Goal: Communication & Community: Answer question/provide support

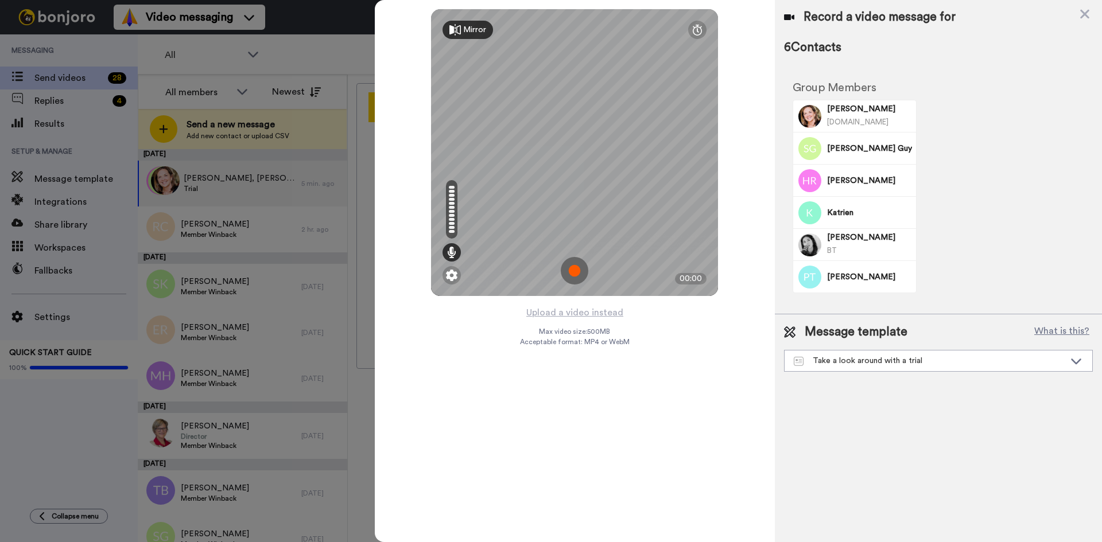
click at [571, 263] on img at bounding box center [575, 271] width 28 height 28
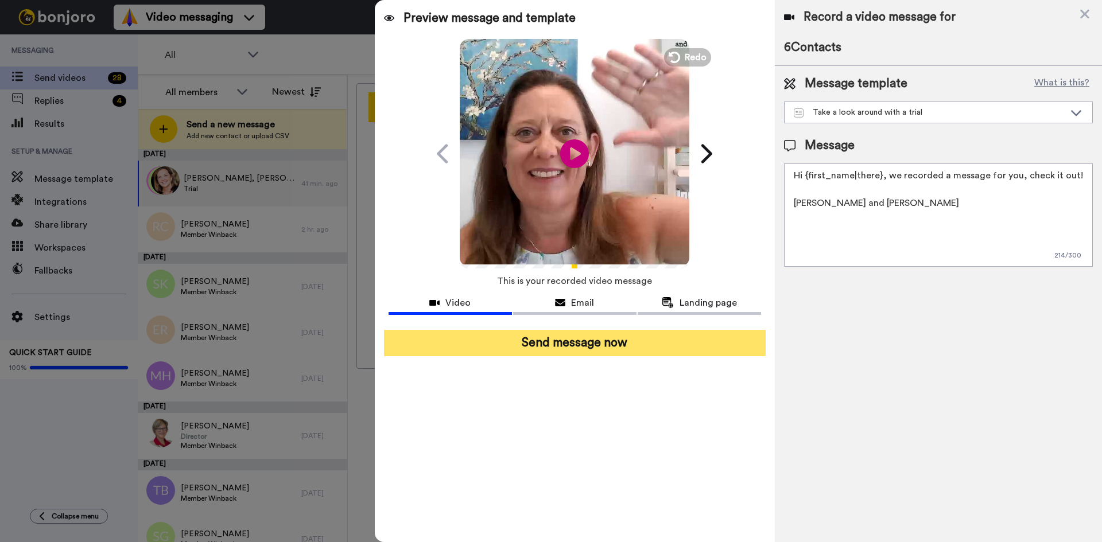
click at [599, 341] on button "Send message now" at bounding box center [575, 343] width 382 height 26
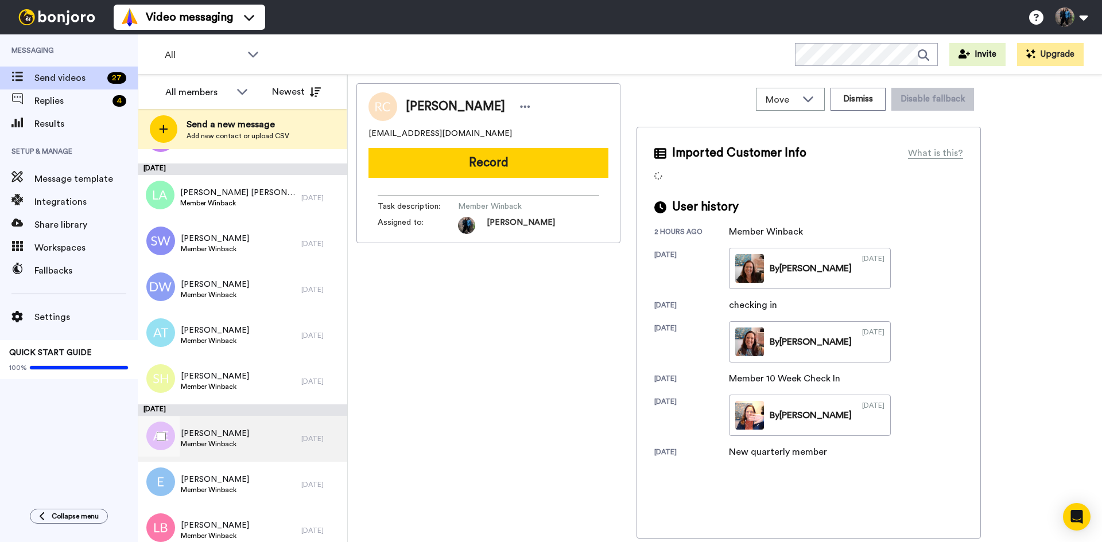
scroll to position [915, 0]
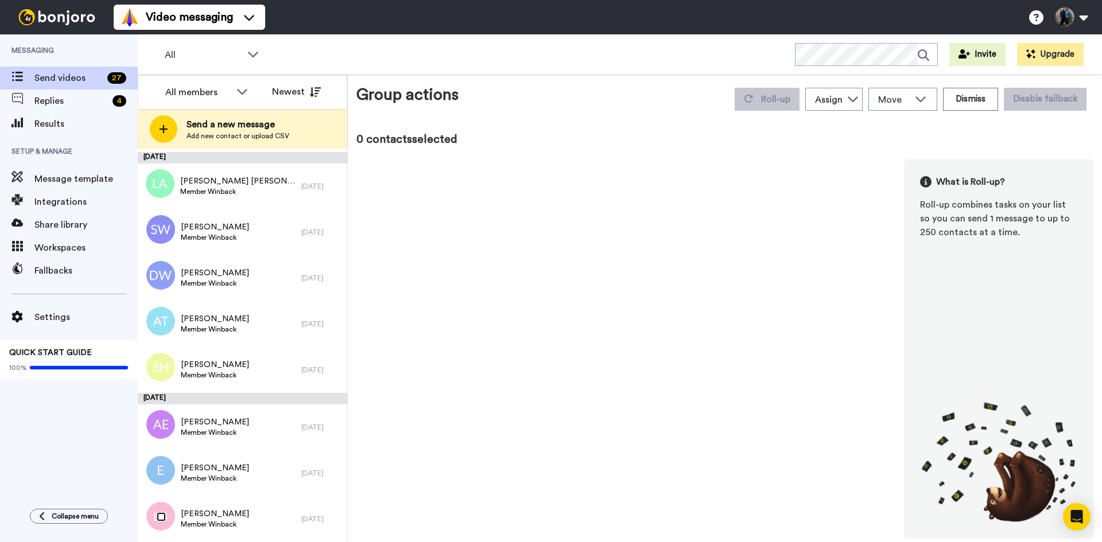
scroll to position [875, 0]
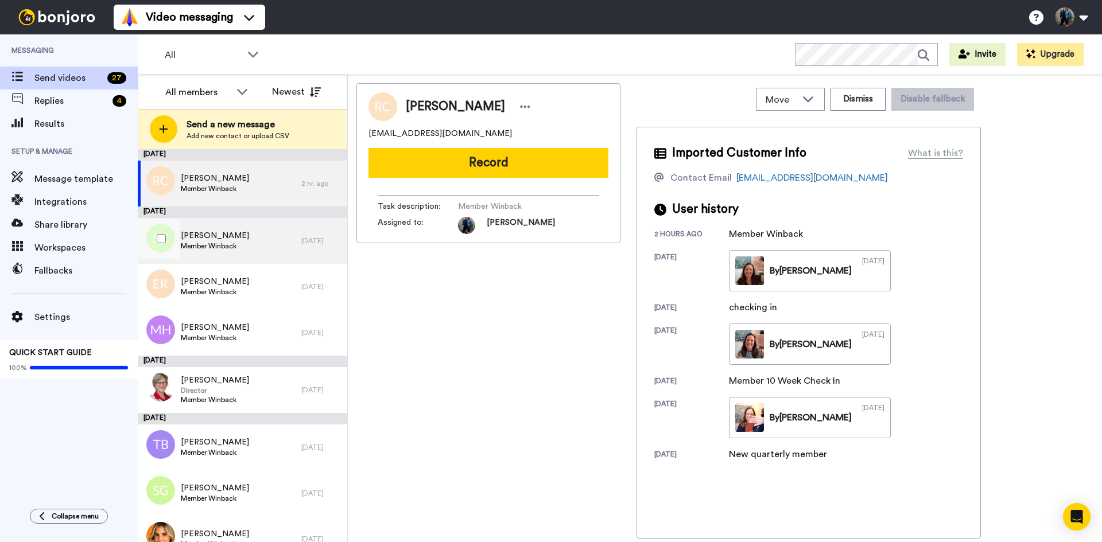
click at [290, 246] on div "Sandra Kane Member Winback" at bounding box center [220, 241] width 164 height 46
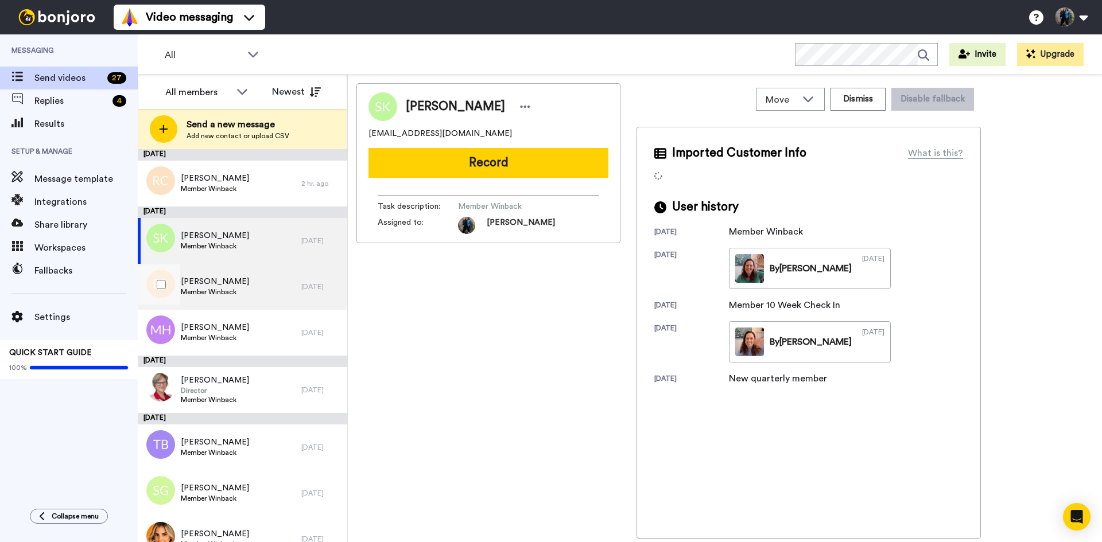
click at [291, 287] on div "Emma Ridgway Member Winback" at bounding box center [220, 287] width 164 height 46
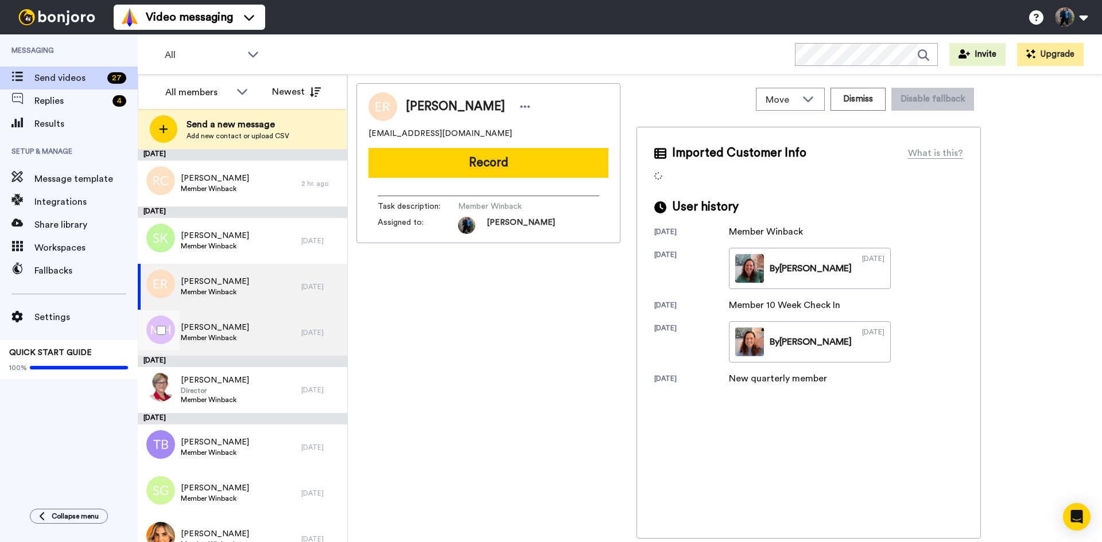
click at [272, 336] on div "Melanie Hilton Member Winback" at bounding box center [220, 333] width 164 height 46
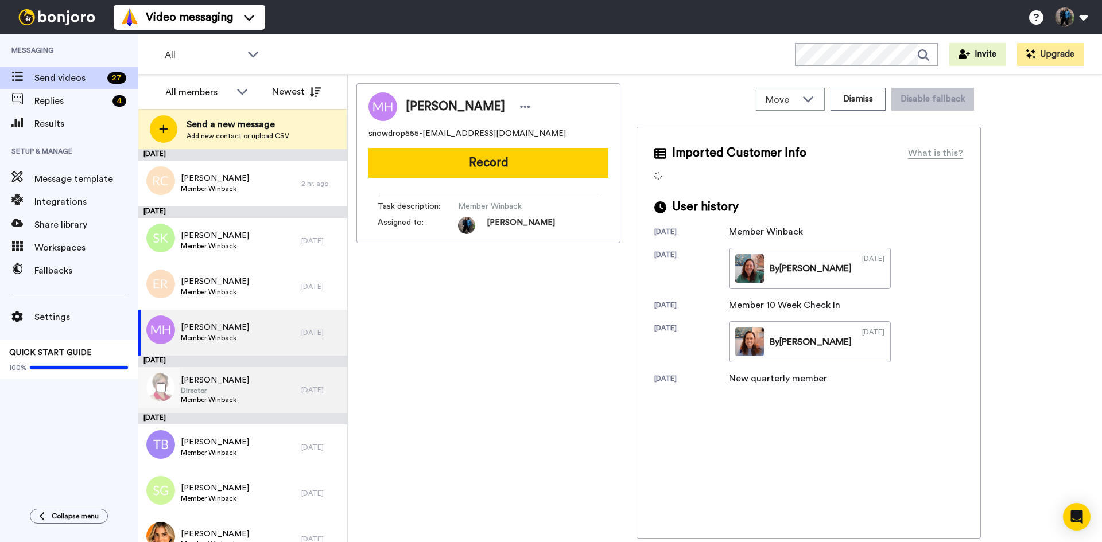
click at [243, 390] on div "Kathleen O'Shea Director Member Winback" at bounding box center [220, 390] width 164 height 46
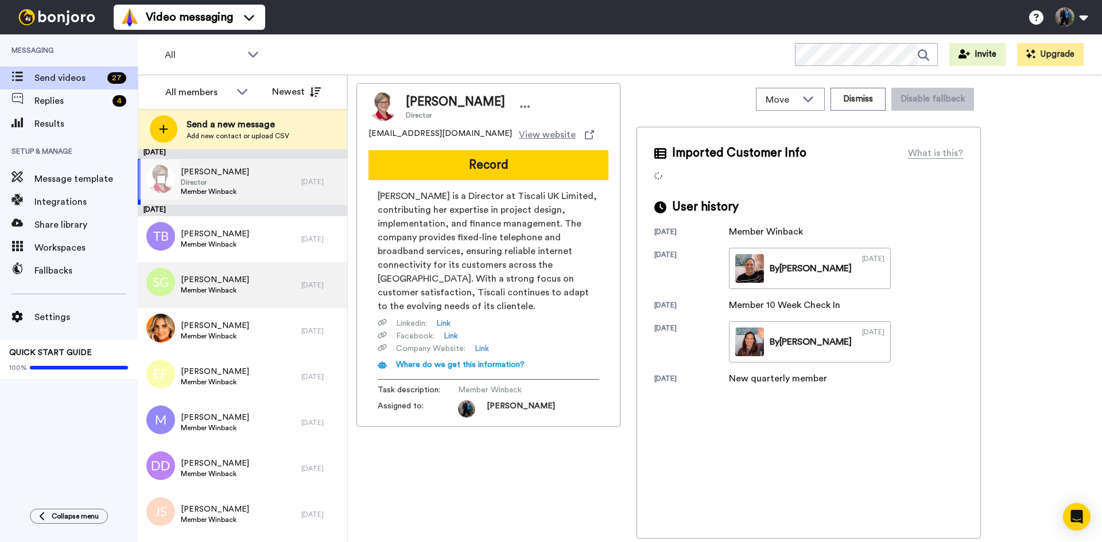
scroll to position [230, 0]
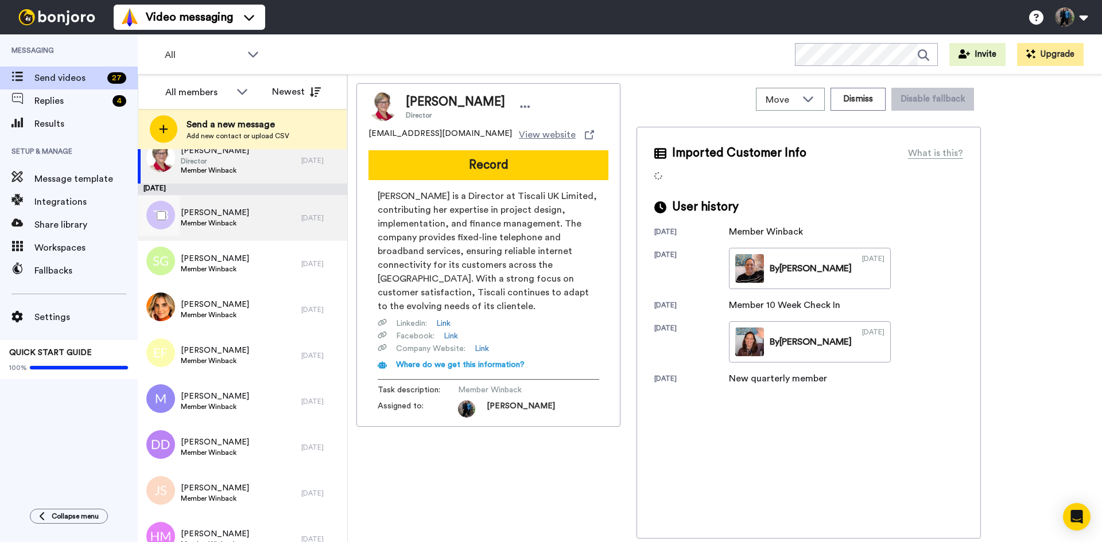
click at [252, 212] on div "Terri Bracco Member Winback" at bounding box center [220, 218] width 164 height 46
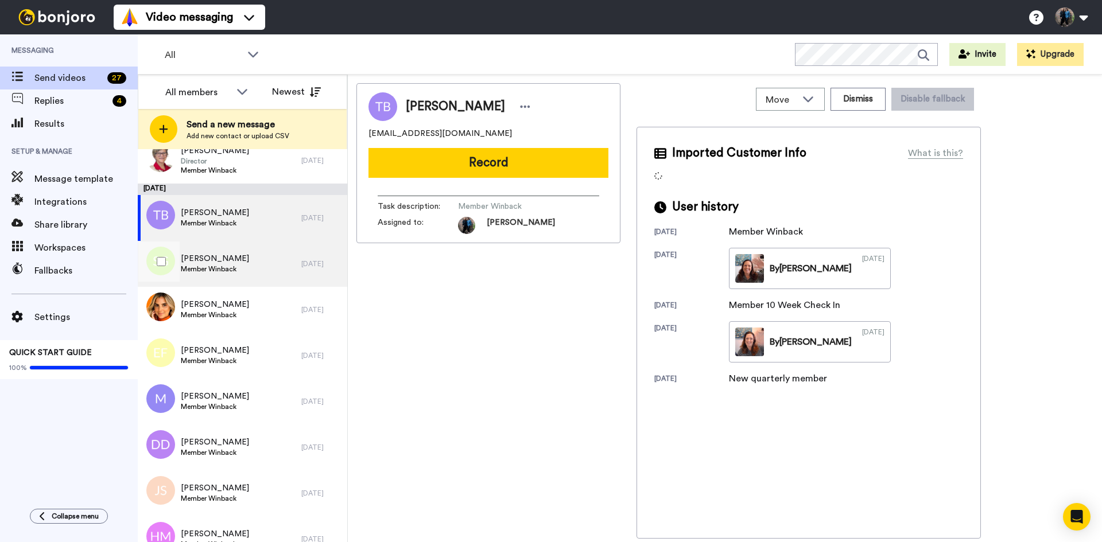
click at [260, 259] on div "Sharon Glasspool Member Winback" at bounding box center [220, 264] width 164 height 46
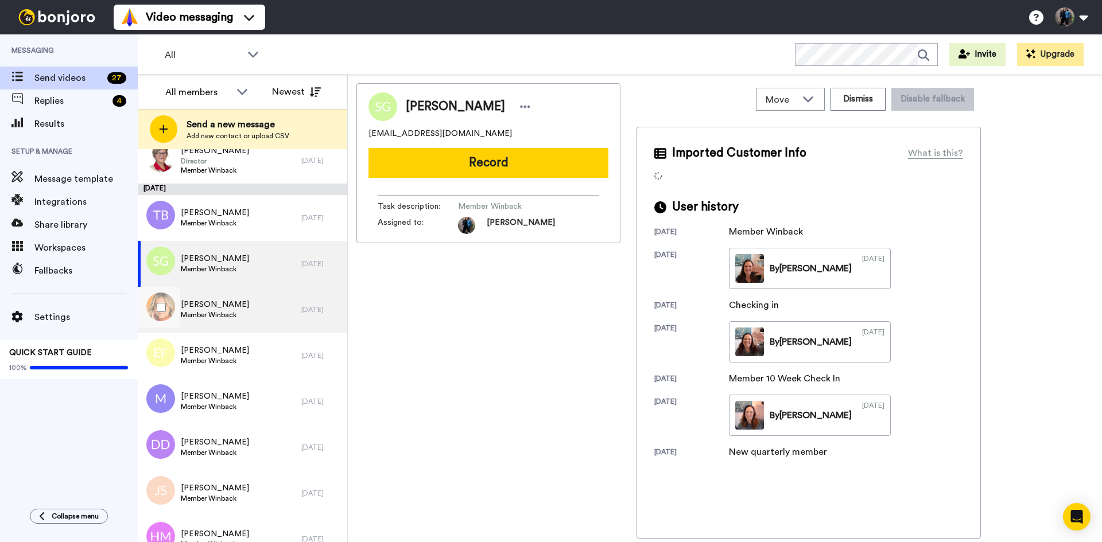
click at [254, 308] on div "Jackie Shepherd Member Winback" at bounding box center [220, 310] width 164 height 46
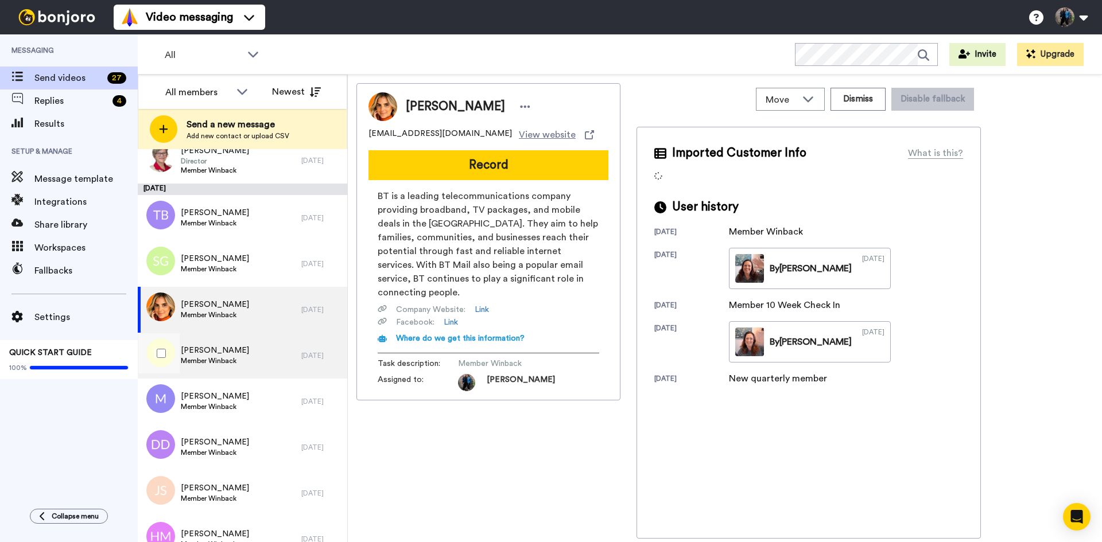
click at [246, 366] on div "Estelle Fisher Member Winback" at bounding box center [220, 356] width 164 height 46
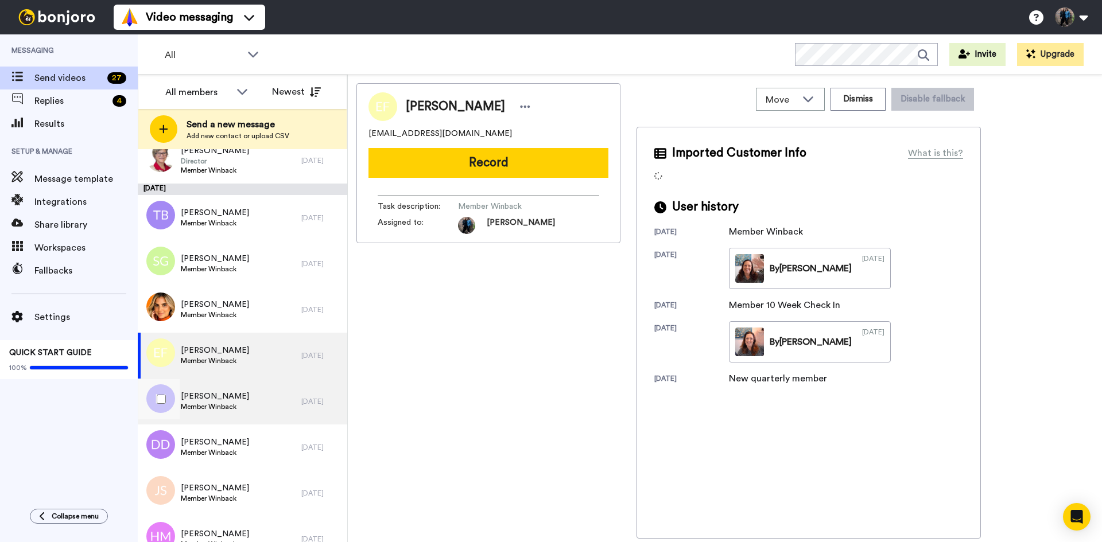
click at [246, 403] on div "Mary Clarke Member Winback" at bounding box center [220, 402] width 164 height 46
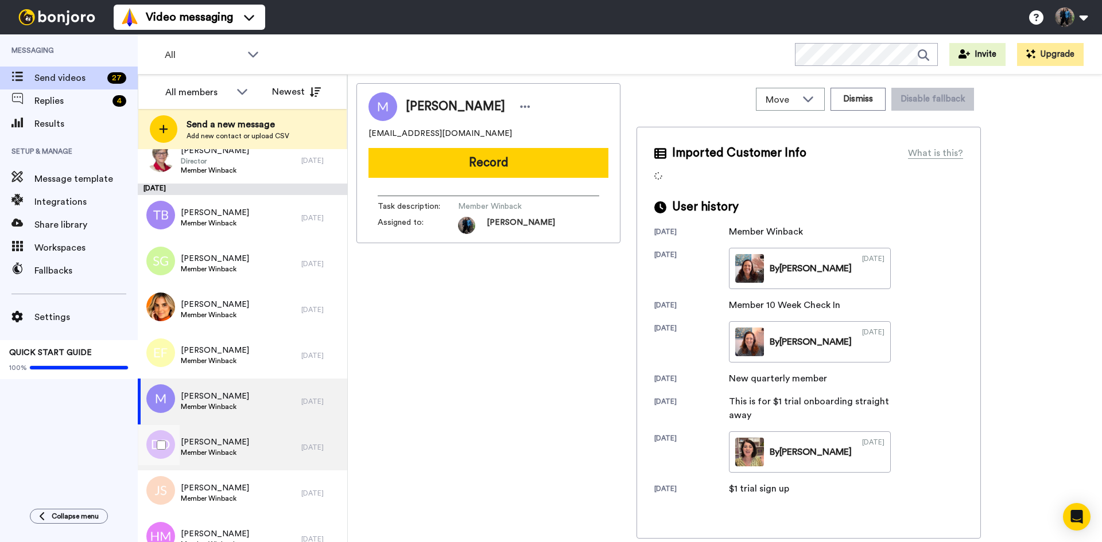
click at [248, 452] on div "Denise Debattista Member Winback" at bounding box center [220, 448] width 164 height 46
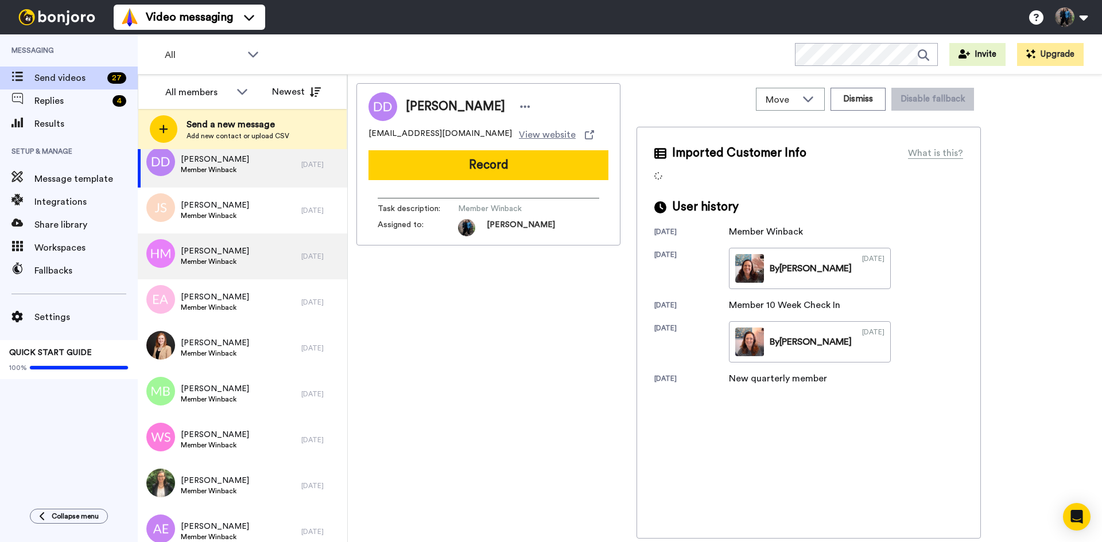
scroll to position [516, 0]
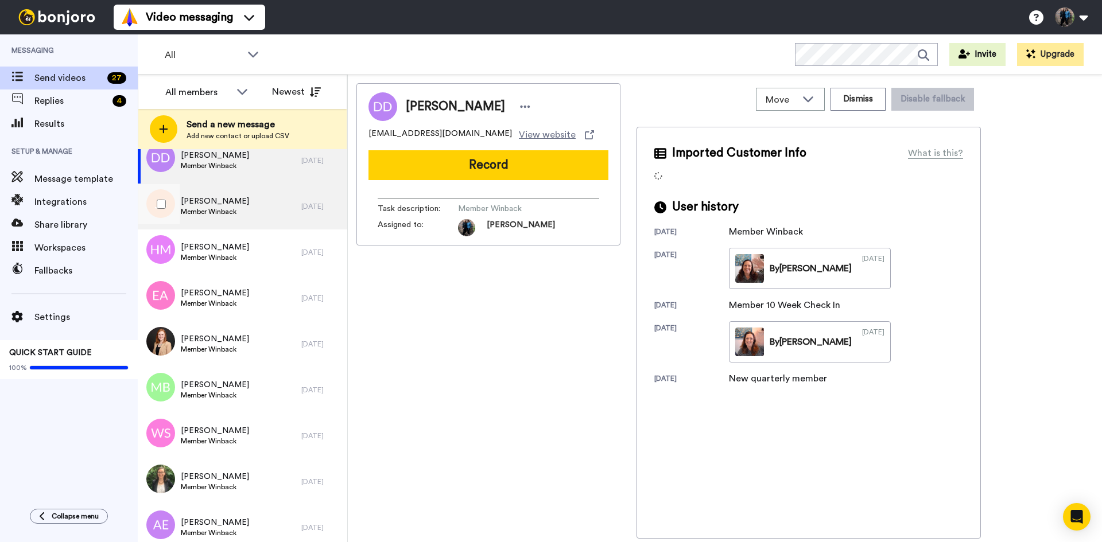
click at [269, 209] on div "Josie Stott Member Winback" at bounding box center [220, 207] width 164 height 46
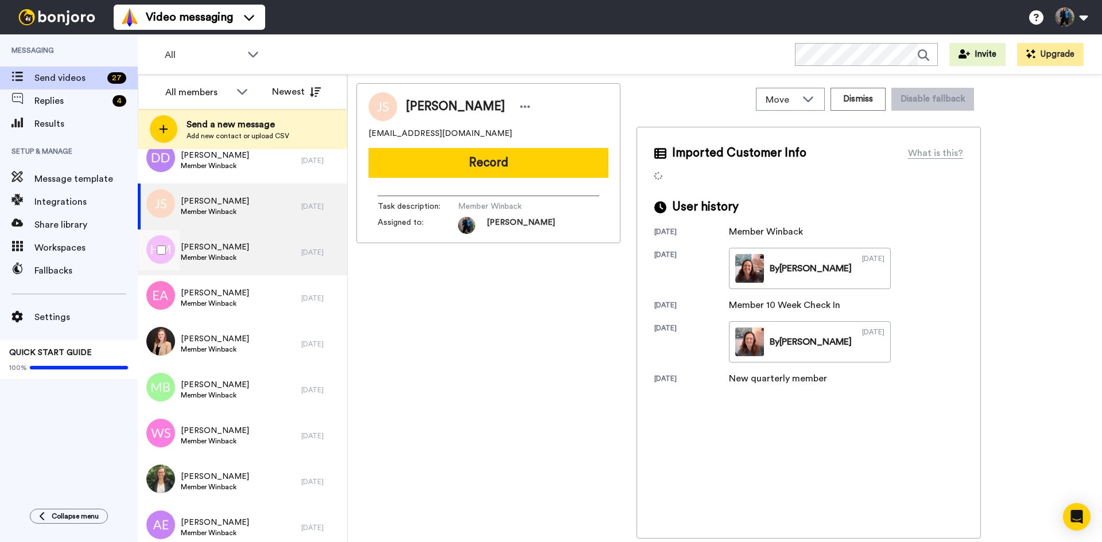
click at [266, 248] on div "Hazel Masson Member Winback" at bounding box center [220, 253] width 164 height 46
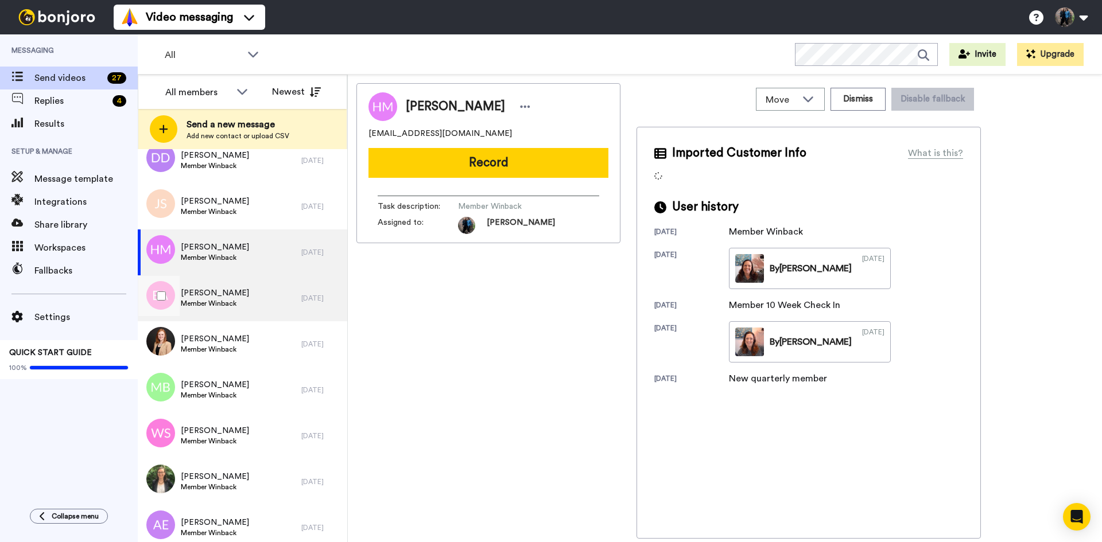
click at [263, 301] on div "Emma Adam Member Winback" at bounding box center [220, 298] width 164 height 46
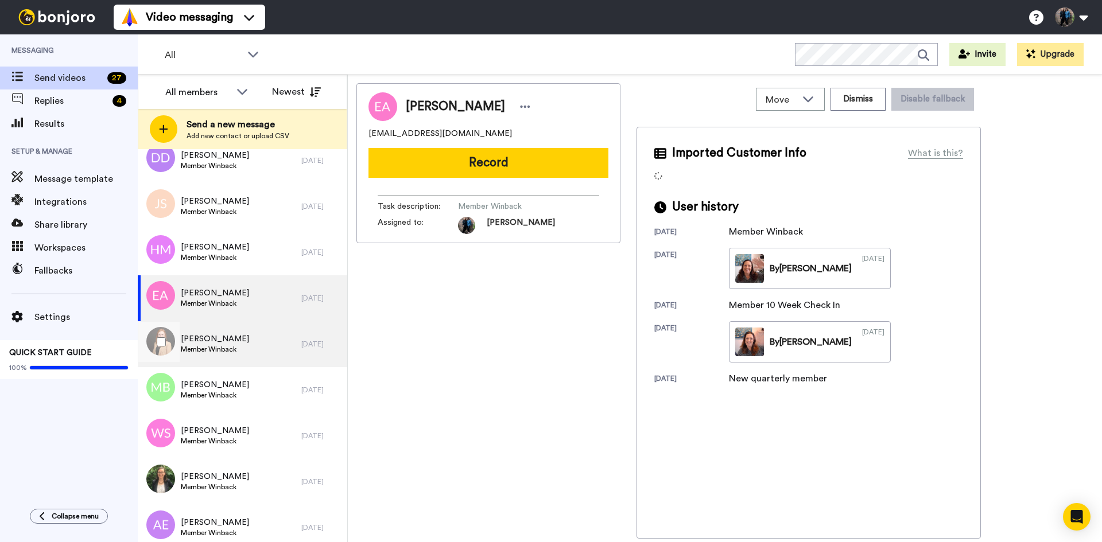
click at [267, 351] on div "Alison Hurst Member Winback" at bounding box center [220, 344] width 164 height 46
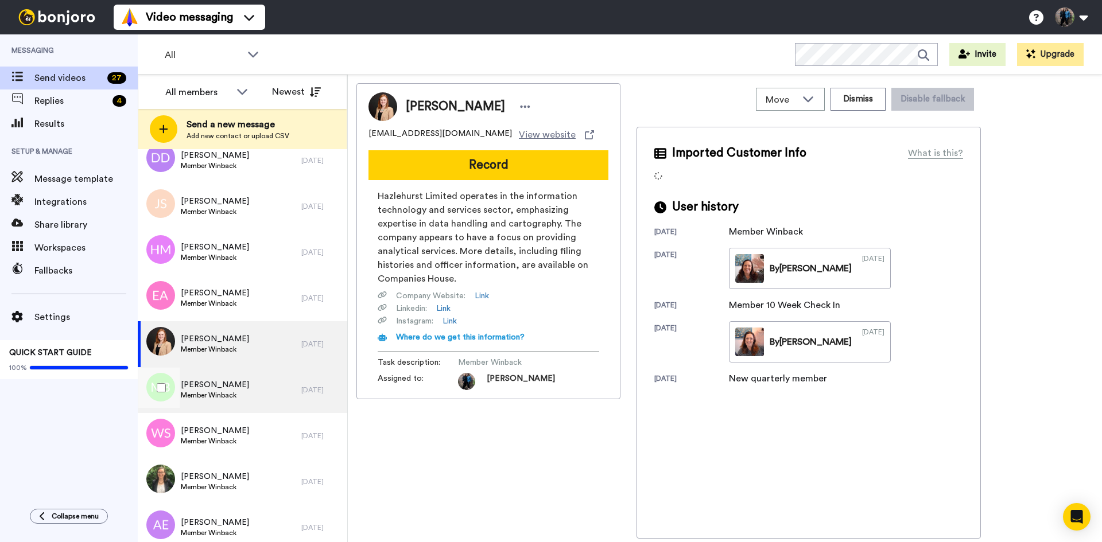
click at [265, 393] on div "Mandy Barnett Member Winback" at bounding box center [220, 390] width 164 height 46
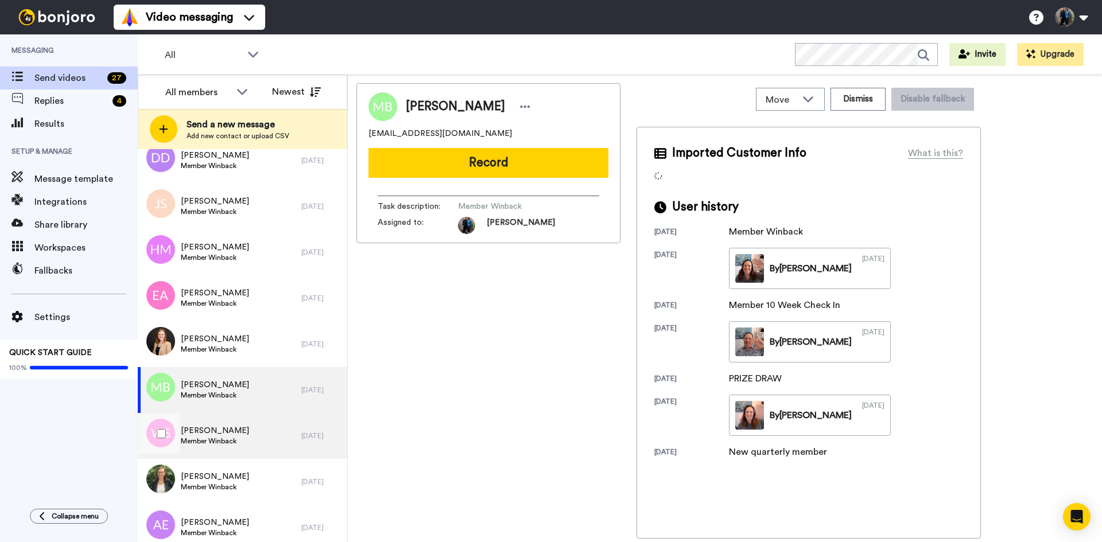
click at [259, 442] on div "Wendy Smyth Member Winback" at bounding box center [220, 436] width 164 height 46
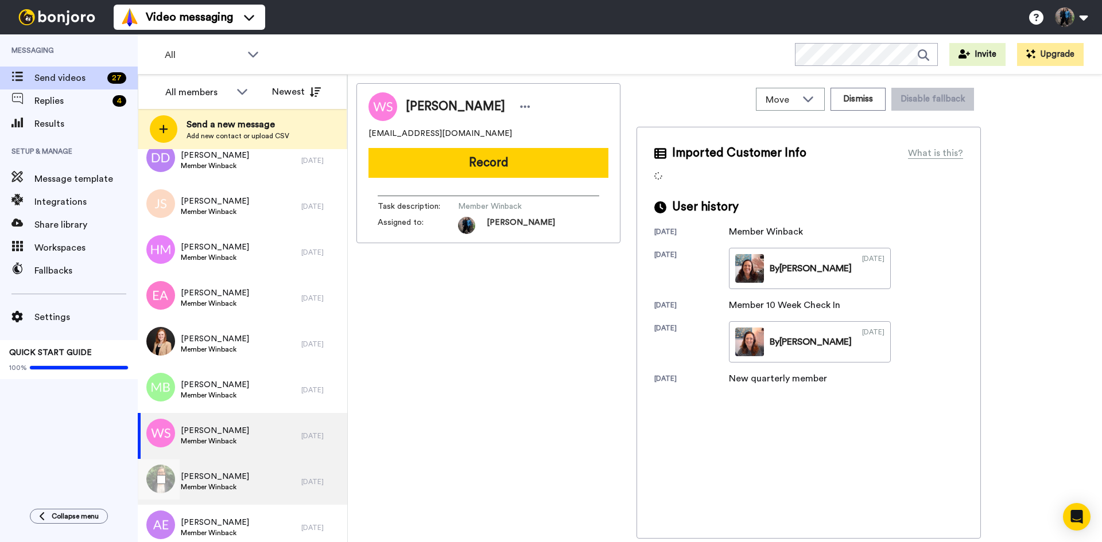
click at [254, 477] on div "Anne Sheldon Member Winback" at bounding box center [220, 482] width 164 height 46
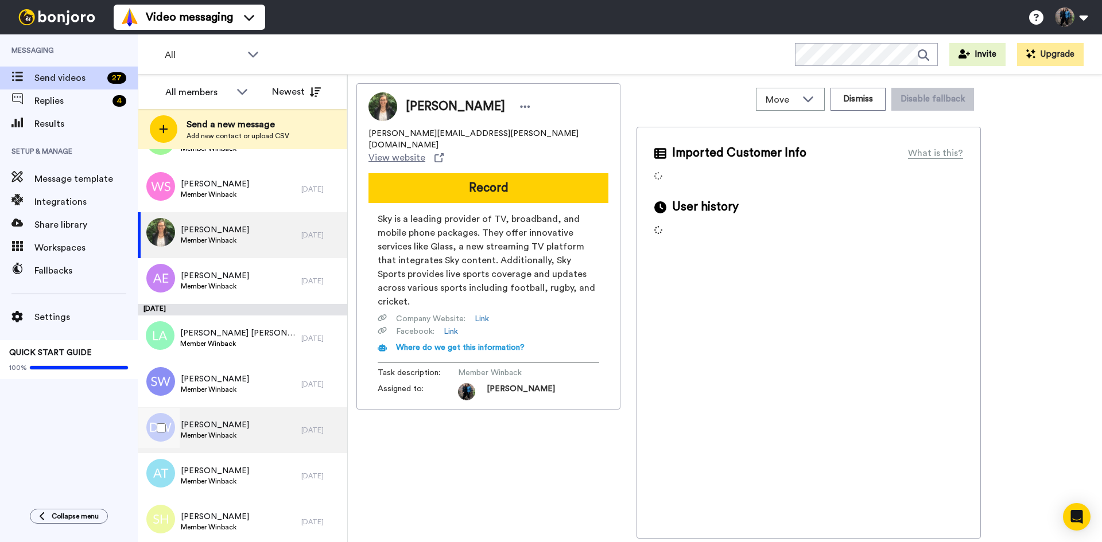
scroll to position [803, 0]
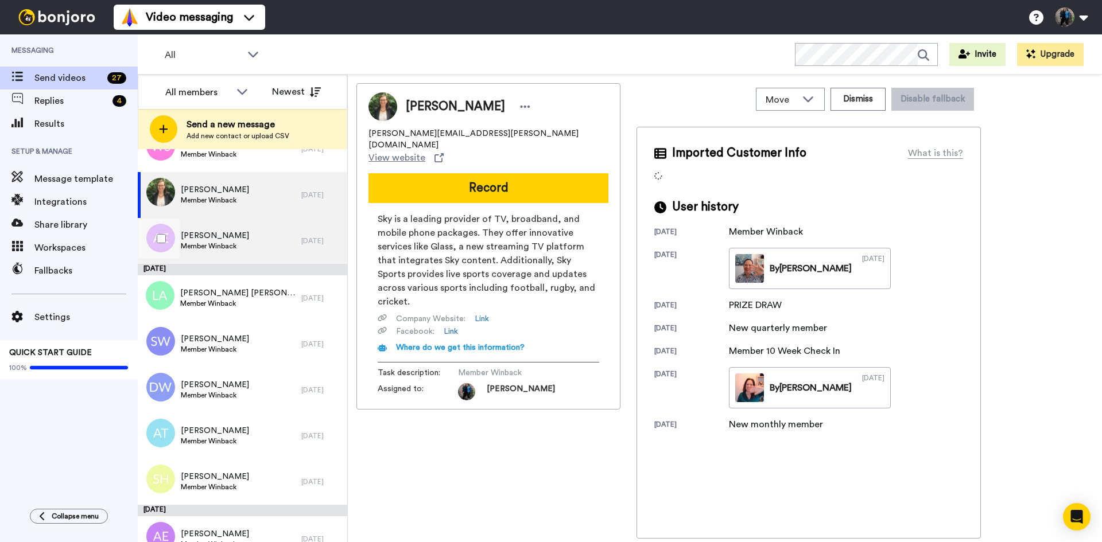
click at [269, 239] on div "Avril Easton Member Winback" at bounding box center [220, 241] width 164 height 46
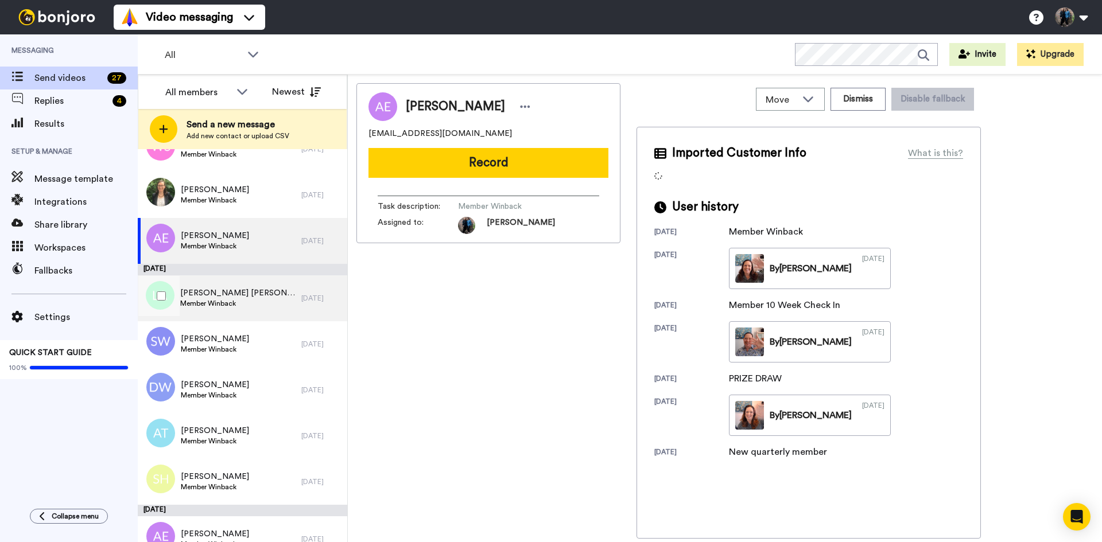
click at [247, 298] on div "Laura Ashley Member Winback" at bounding box center [220, 298] width 164 height 46
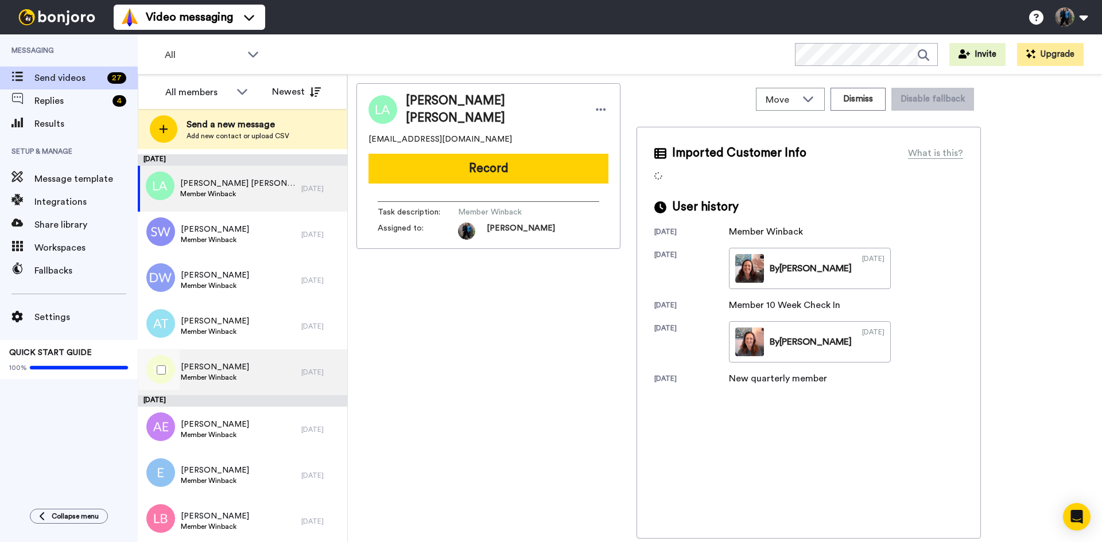
scroll to position [915, 0]
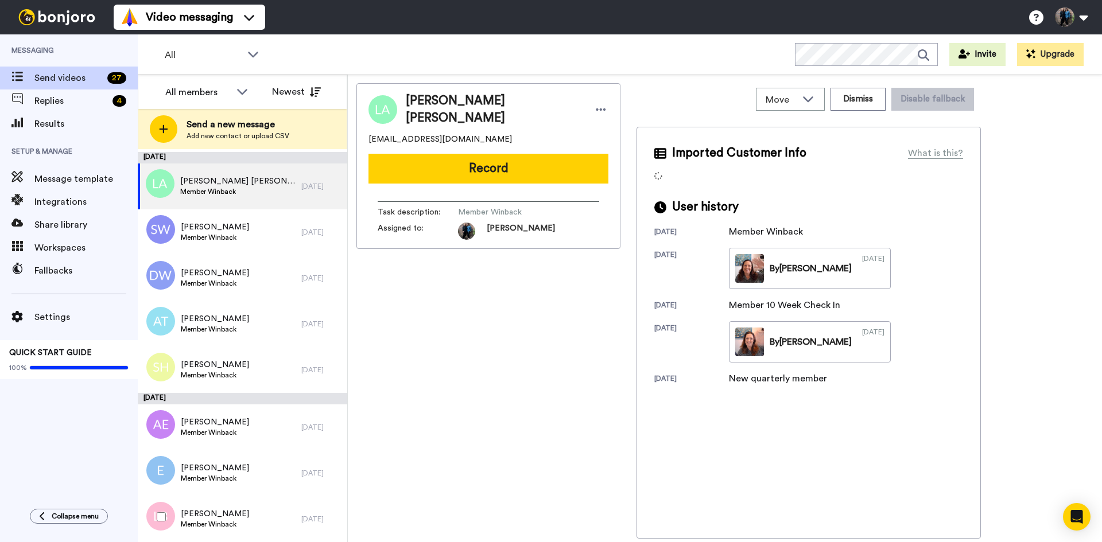
click at [154, 517] on div at bounding box center [158, 517] width 41 height 40
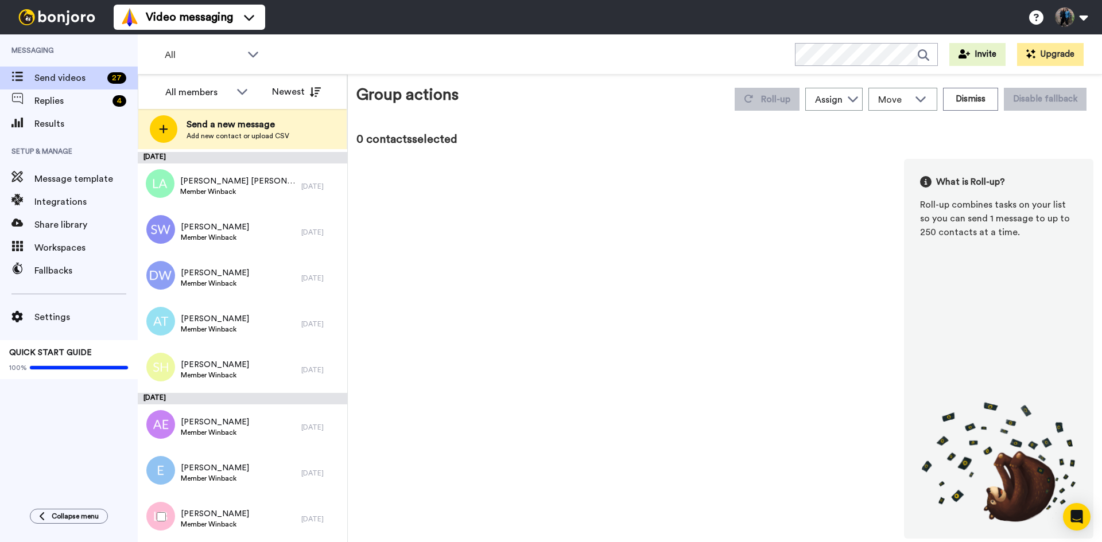
scroll to position [875, 0]
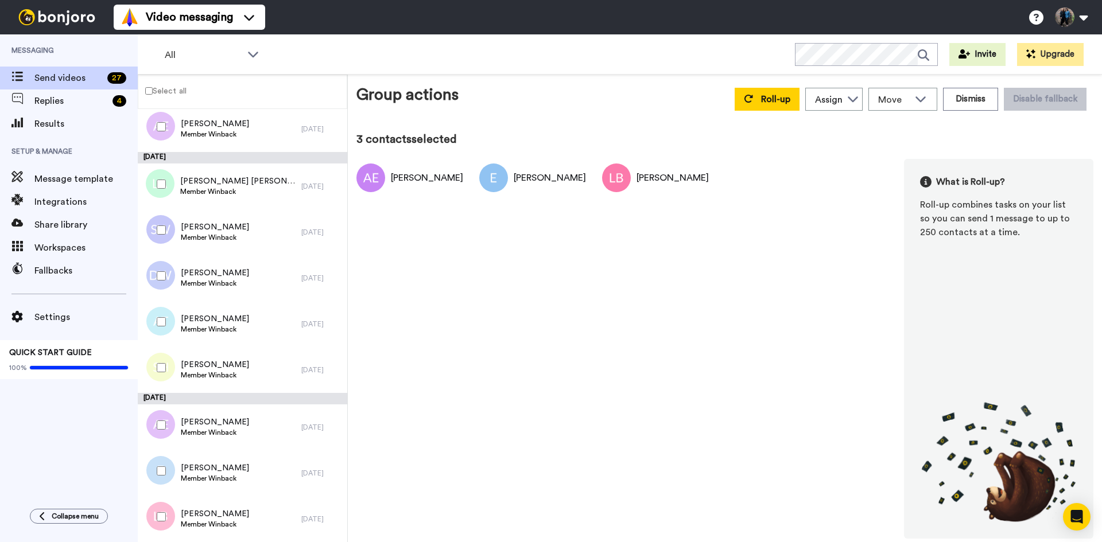
click at [157, 361] on div at bounding box center [158, 368] width 41 height 40
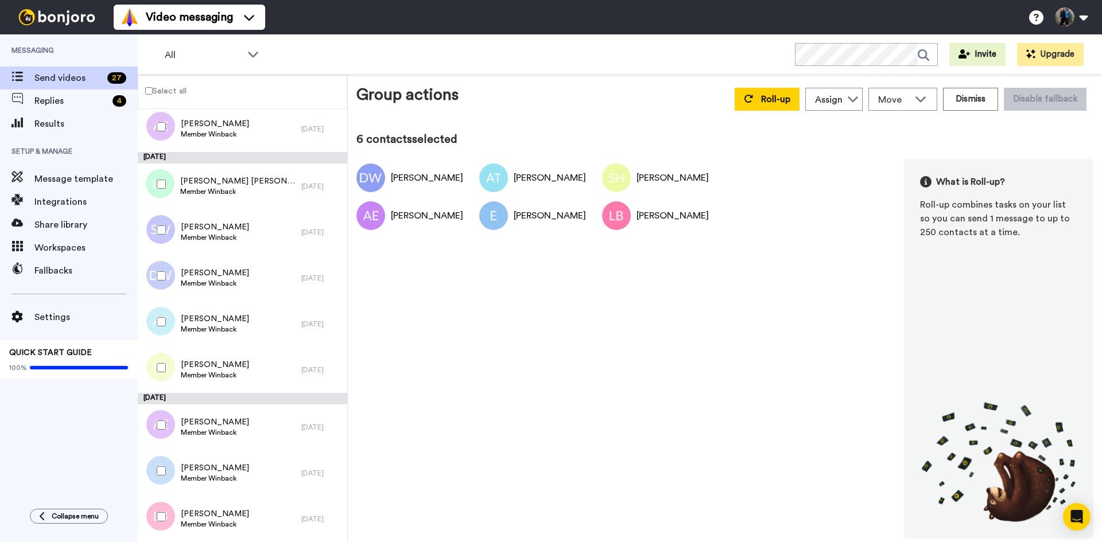
click at [162, 220] on div at bounding box center [158, 230] width 41 height 40
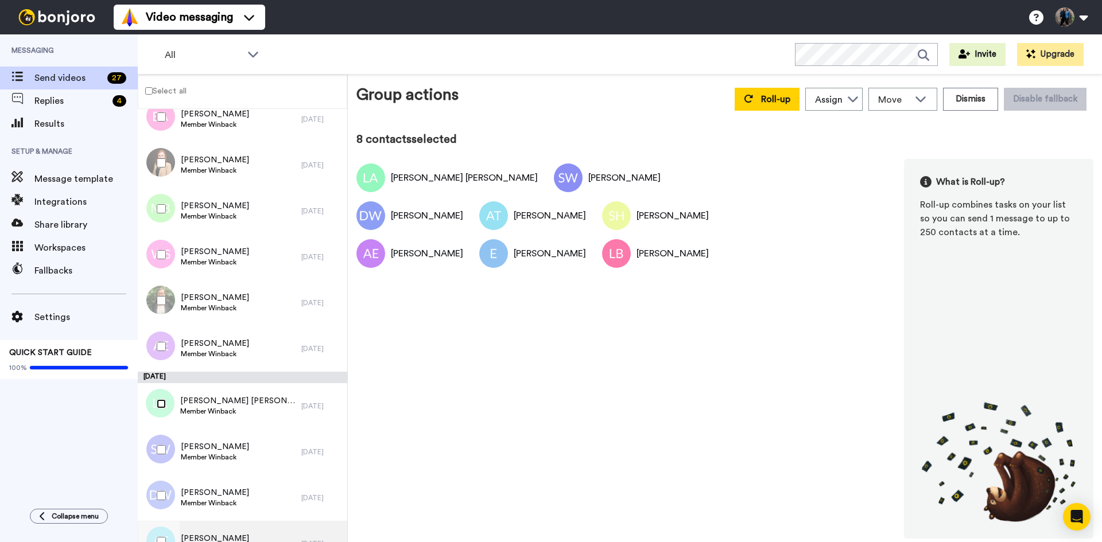
scroll to position [645, 0]
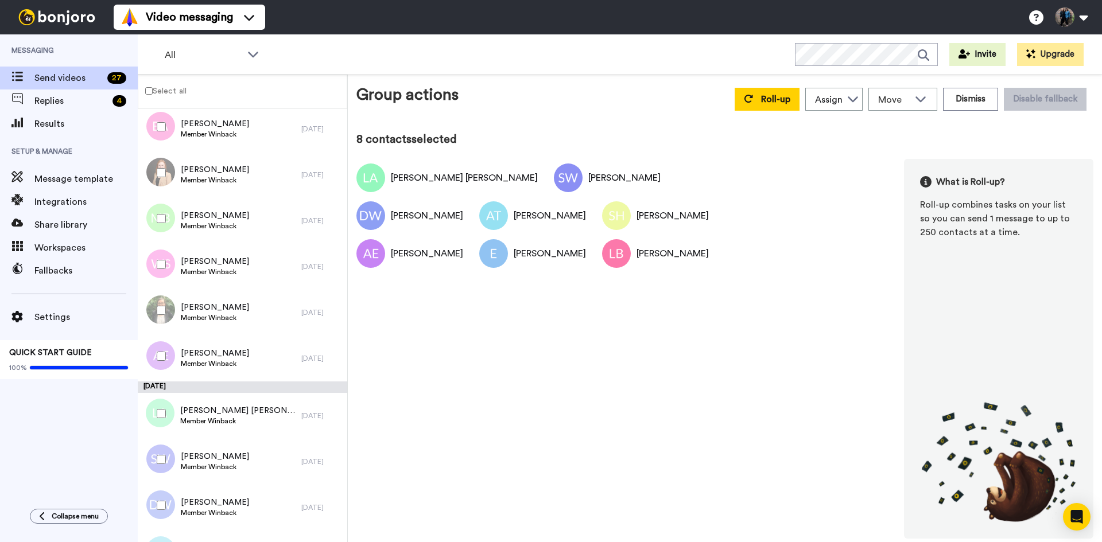
click at [162, 351] on div at bounding box center [158, 356] width 41 height 40
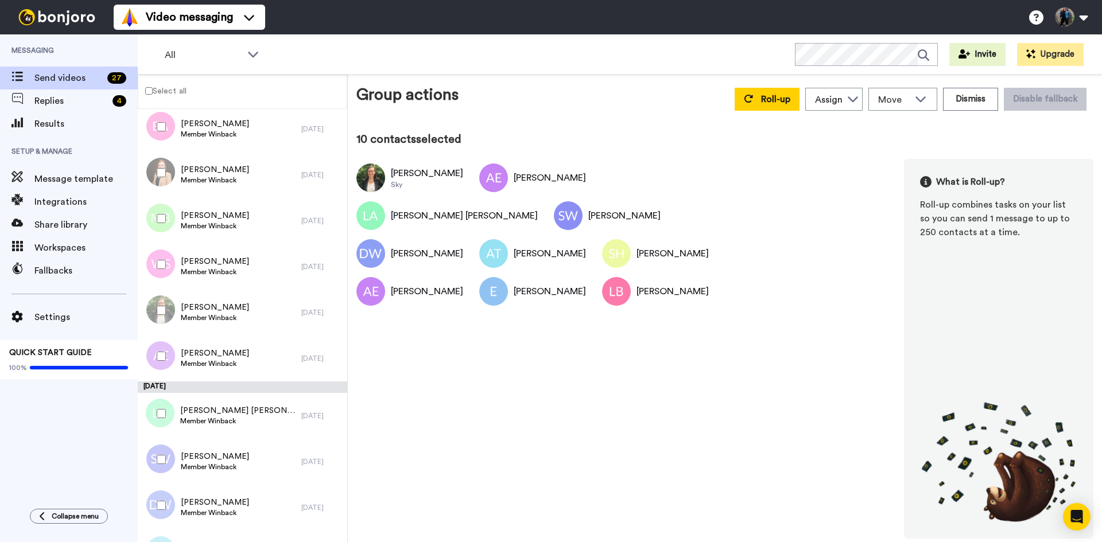
click at [162, 258] on div at bounding box center [158, 264] width 41 height 40
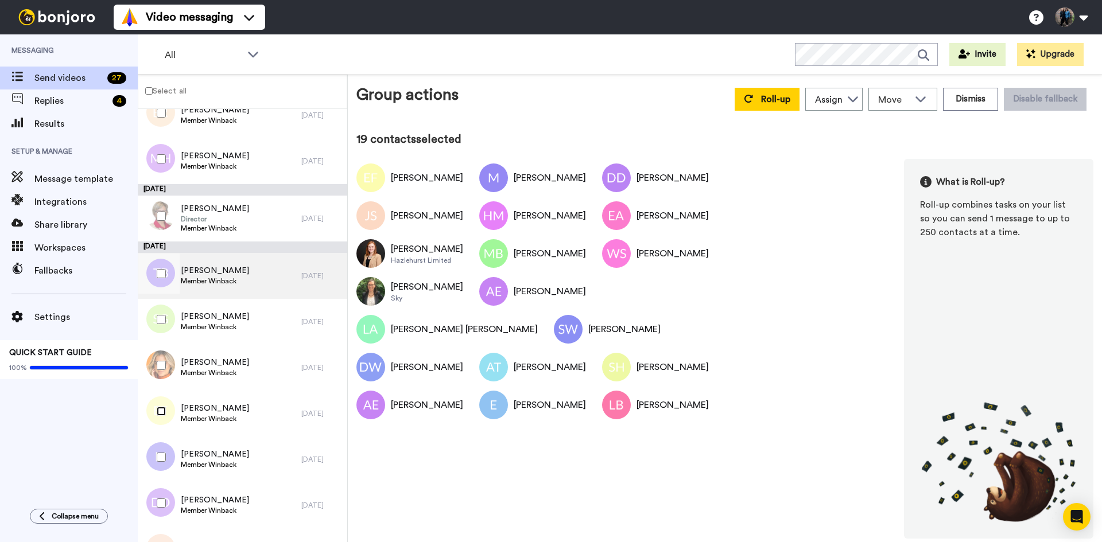
scroll to position [72, 0]
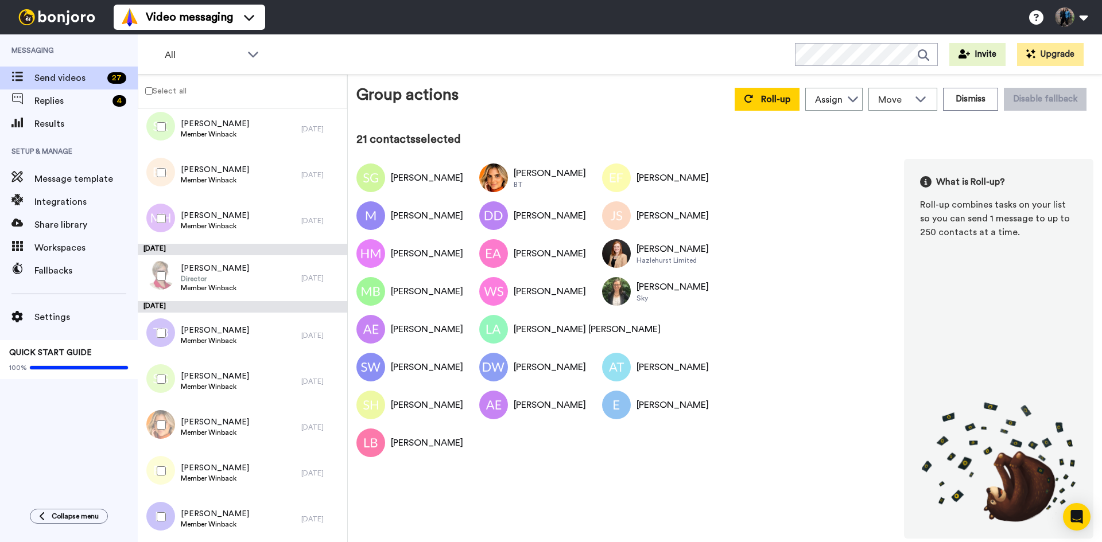
click at [158, 328] on div at bounding box center [158, 333] width 41 height 40
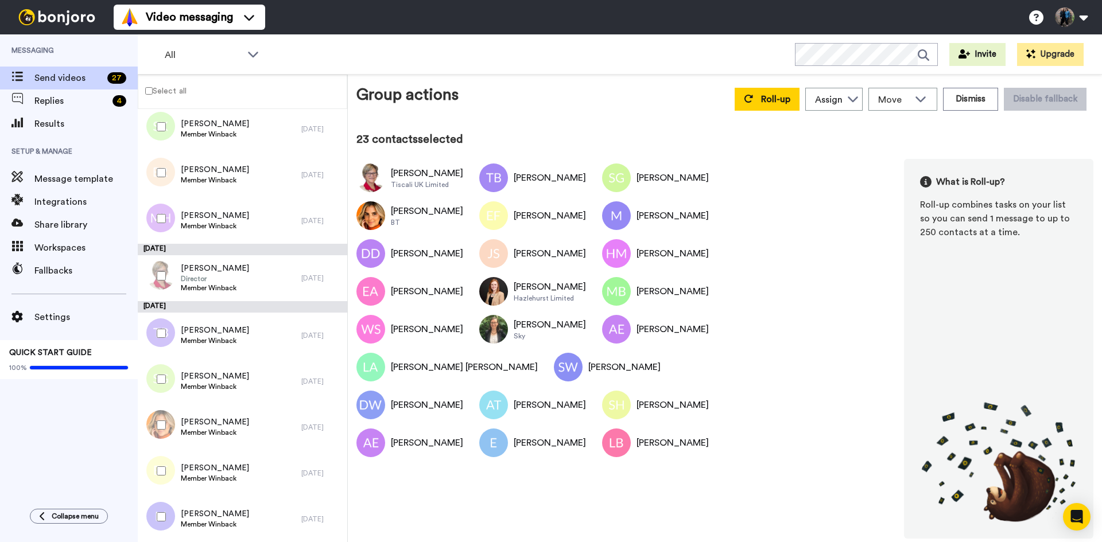
click at [164, 213] on div at bounding box center [158, 219] width 41 height 40
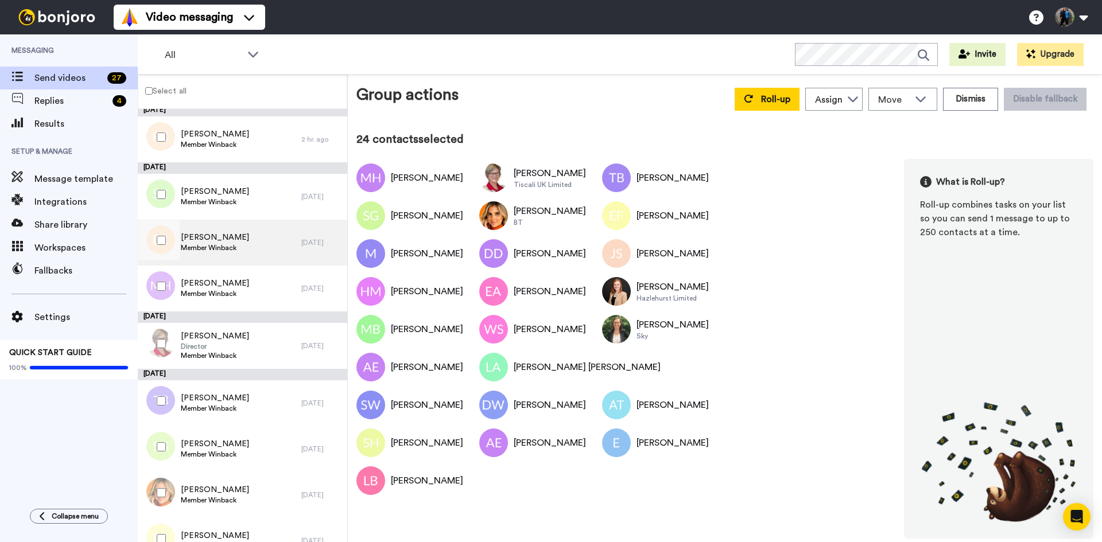
scroll to position [0, 0]
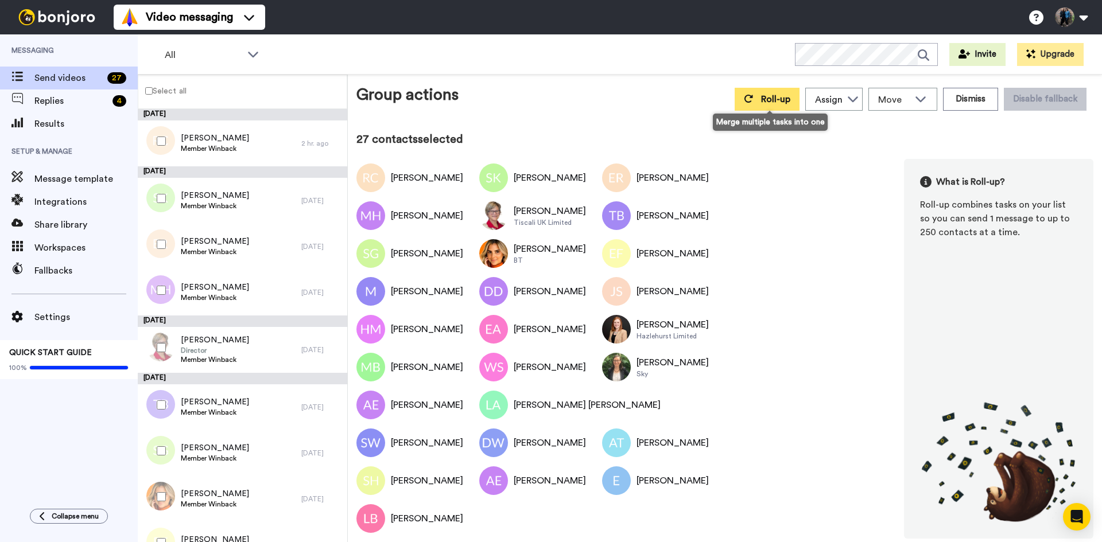
click at [774, 93] on button "Roll-up" at bounding box center [766, 99] width 65 height 23
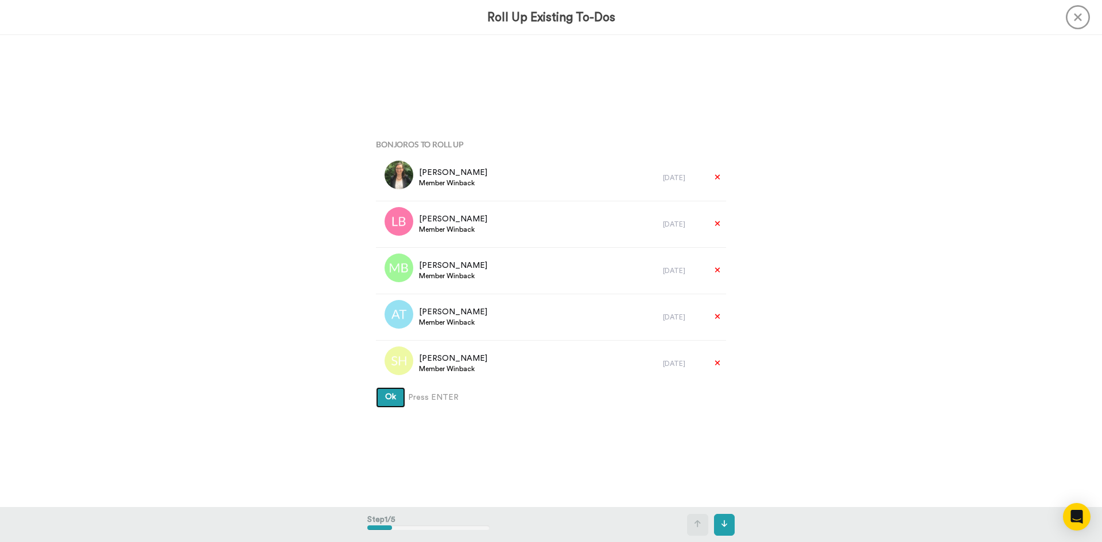
click at [394, 400] on button "Ok" at bounding box center [390, 397] width 29 height 21
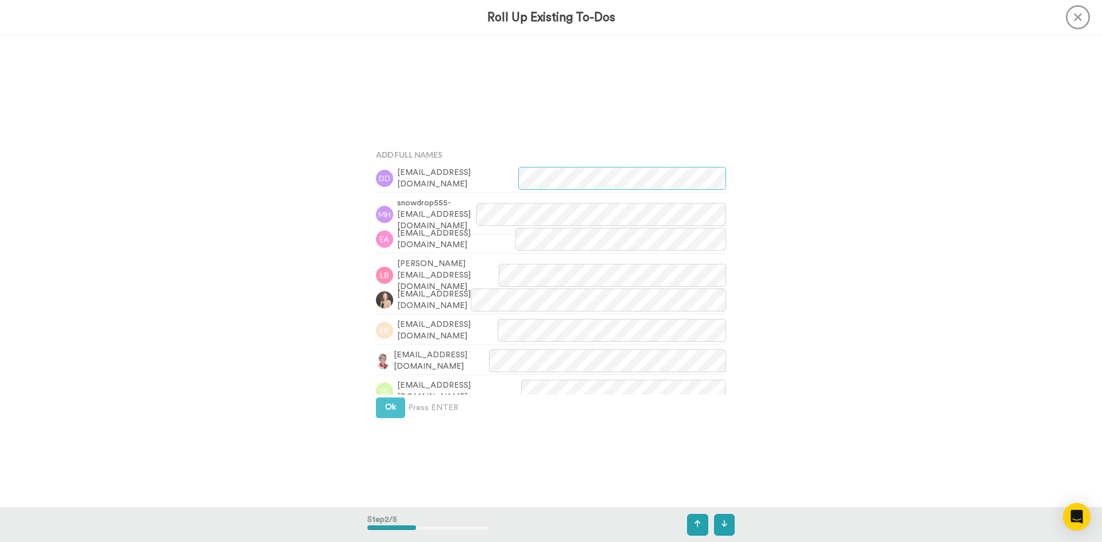
scroll to position [472, 0]
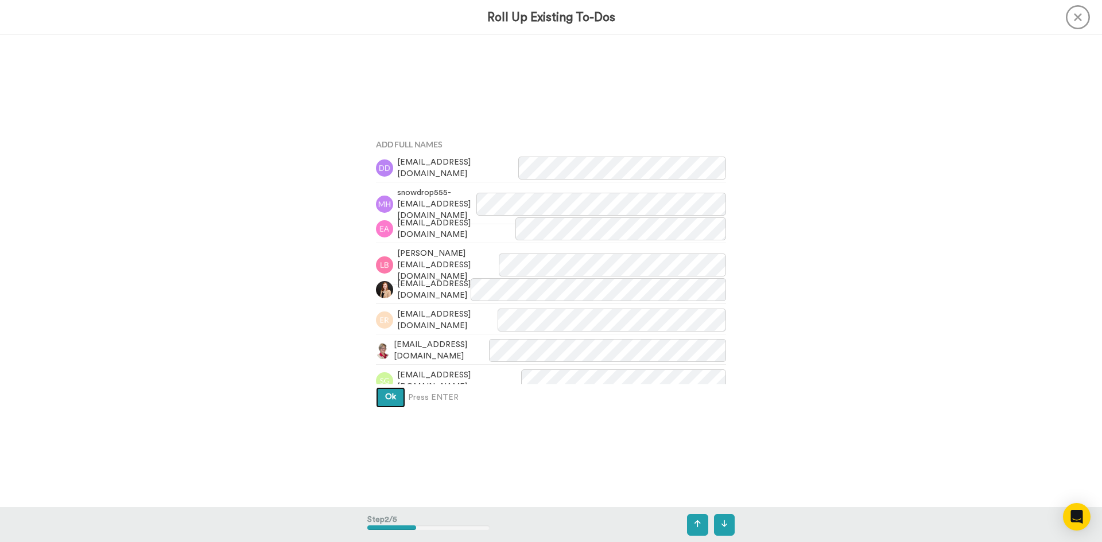
click at [385, 394] on span "Ok" at bounding box center [390, 397] width 11 height 8
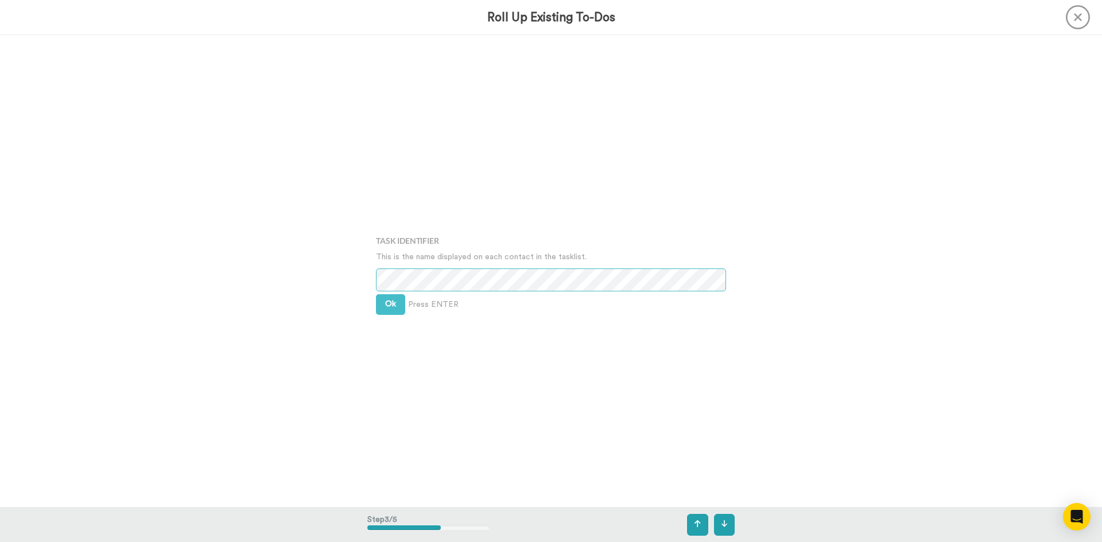
scroll to position [944, 0]
click at [385, 306] on span "Ok" at bounding box center [390, 302] width 11 height 8
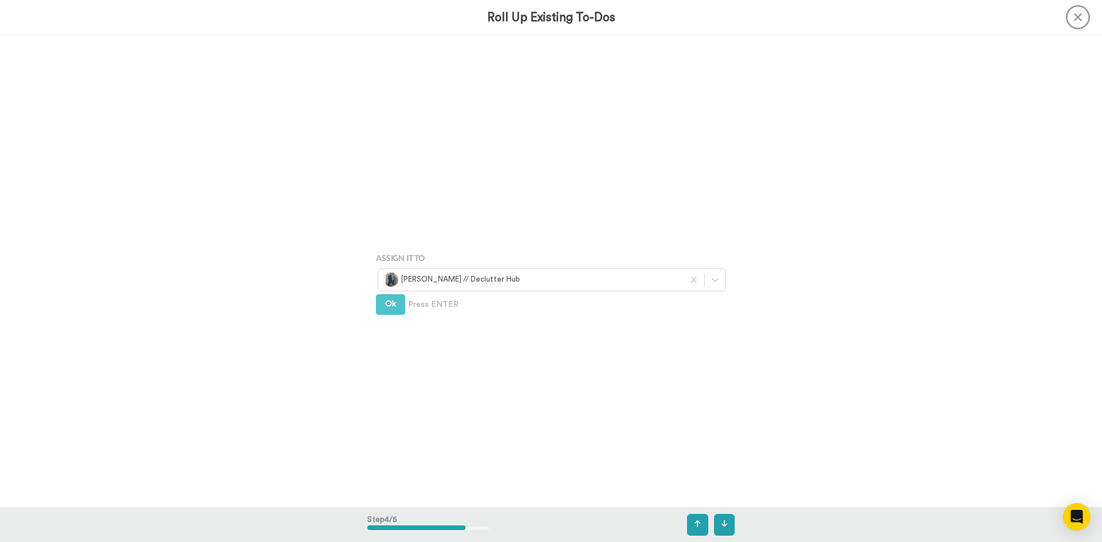
scroll to position [1417, 0]
click at [387, 290] on span "Ok" at bounding box center [390, 294] width 11 height 8
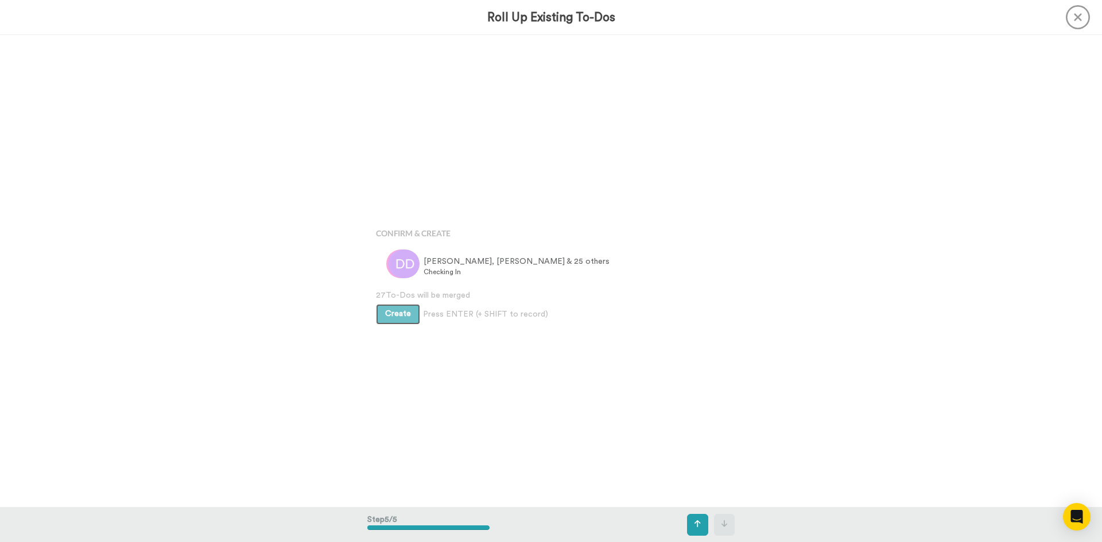
scroll to position [1889, 0]
click at [400, 312] on span "Create" at bounding box center [398, 311] width 26 height 8
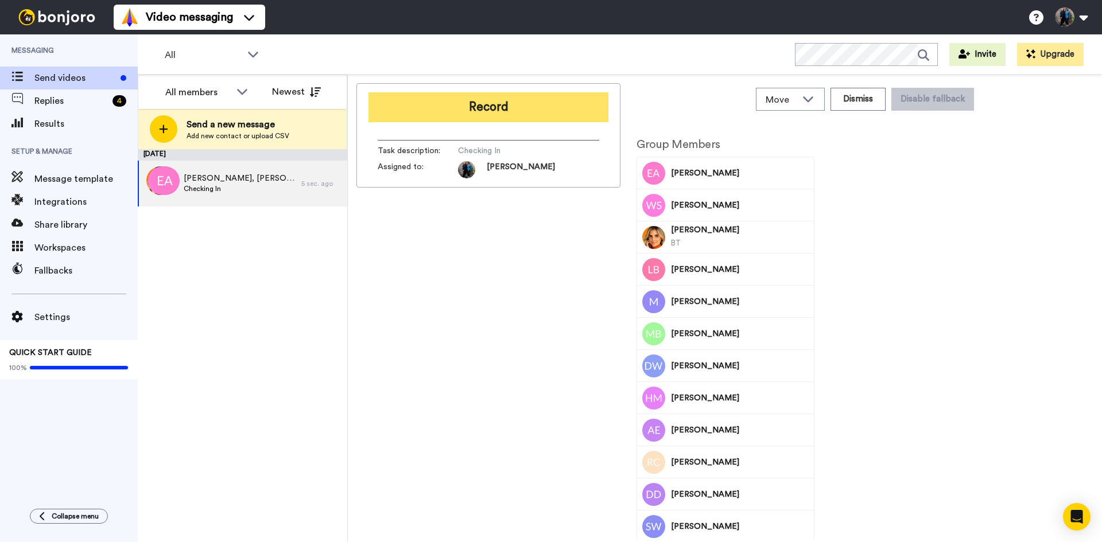
click at [504, 107] on button "Record" at bounding box center [488, 107] width 240 height 30
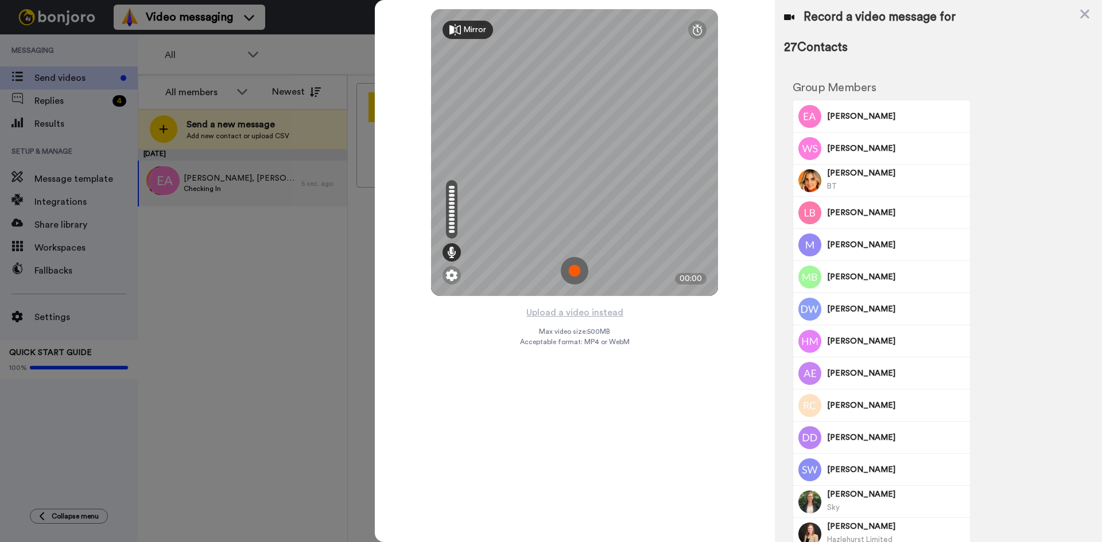
click at [574, 267] on img at bounding box center [575, 271] width 28 height 28
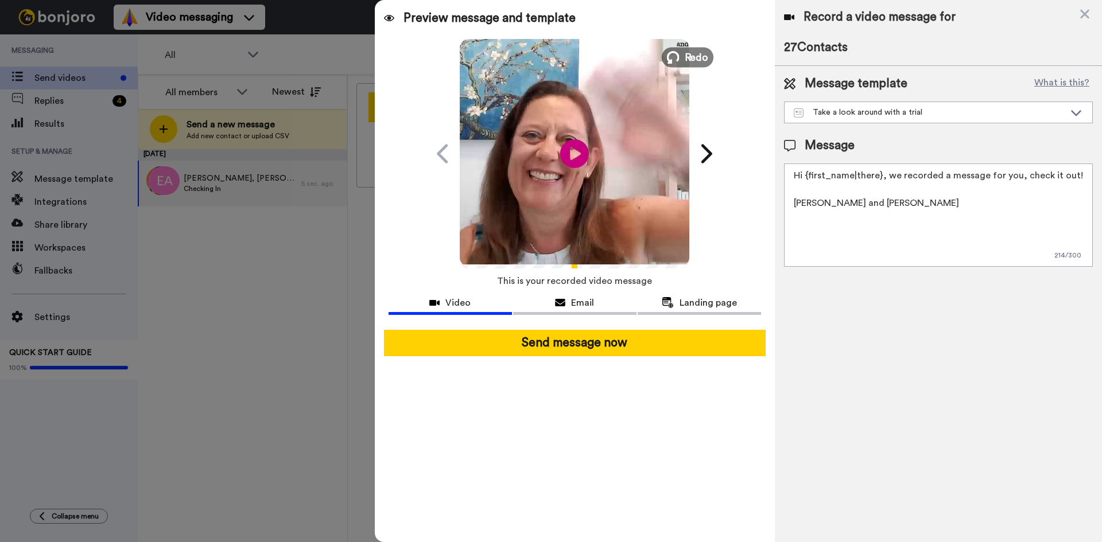
click at [693, 50] on span "Redo" at bounding box center [697, 56] width 24 height 15
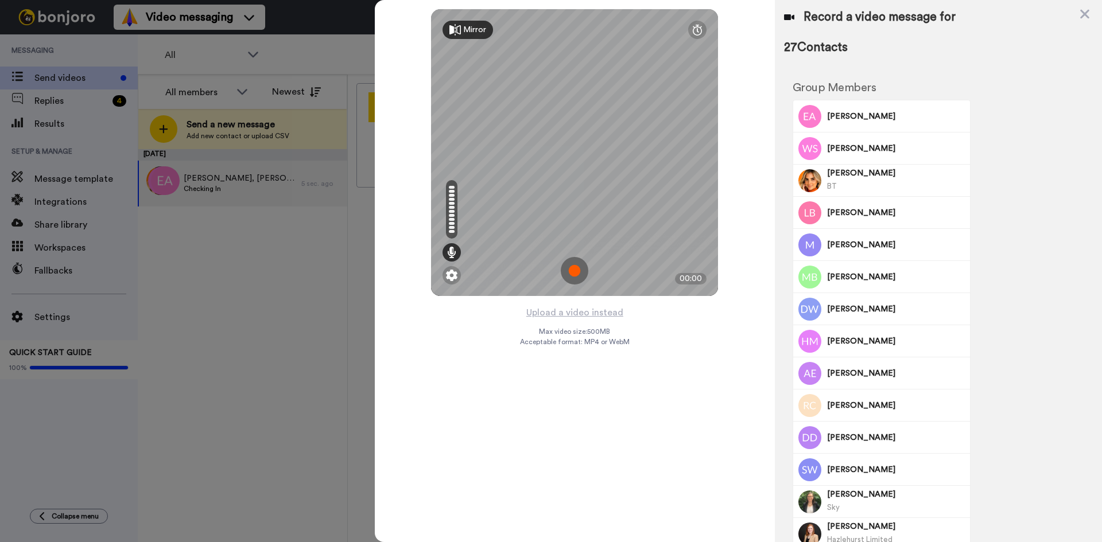
click at [571, 269] on img at bounding box center [575, 271] width 28 height 28
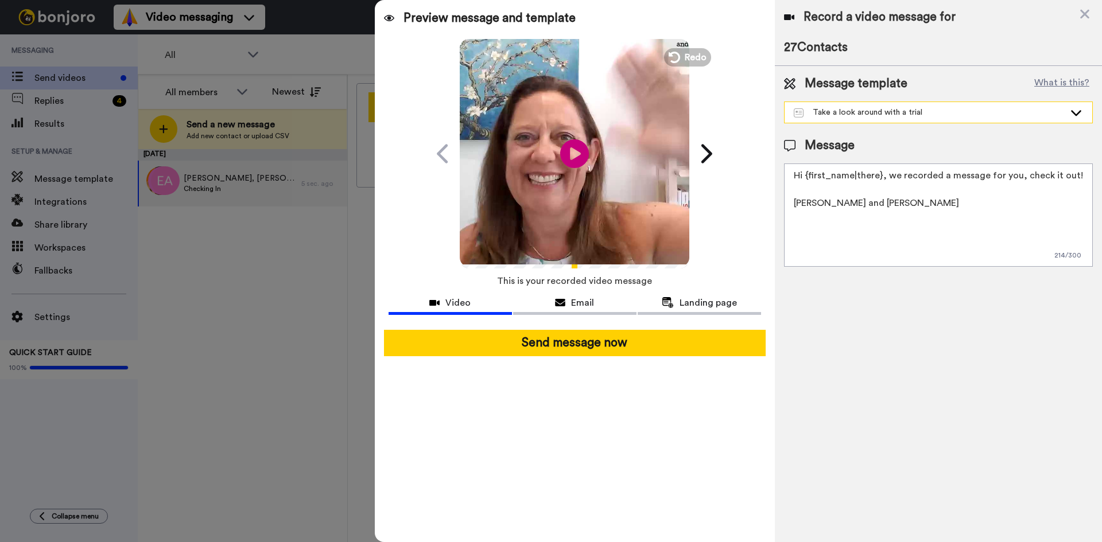
click at [1077, 115] on icon at bounding box center [1076, 112] width 14 height 11
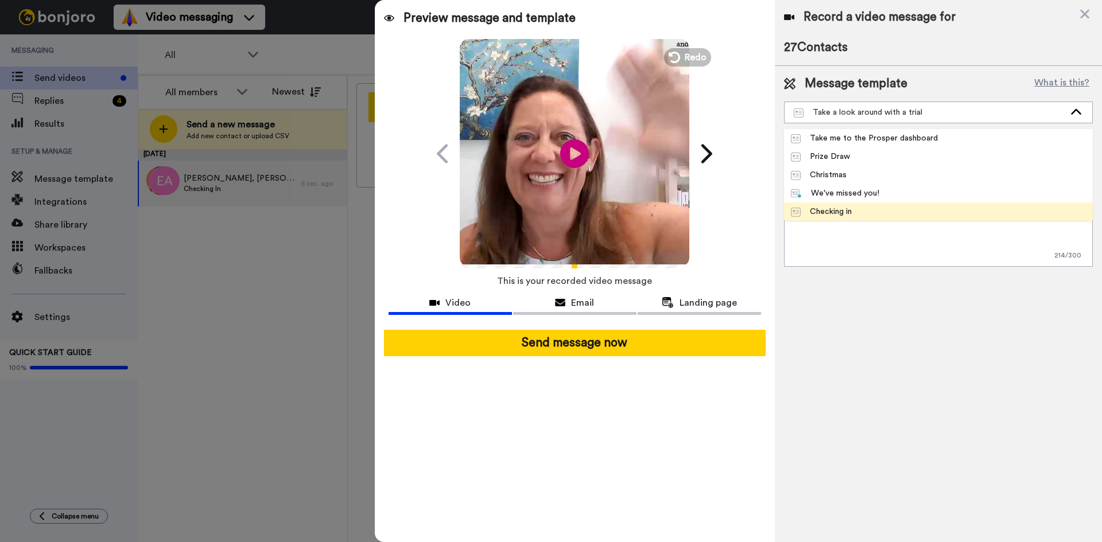
click at [862, 204] on li "Checking in" at bounding box center [938, 212] width 309 height 18
type textarea "Hi {first_name|there}, I recorded a message for you, check it out!"
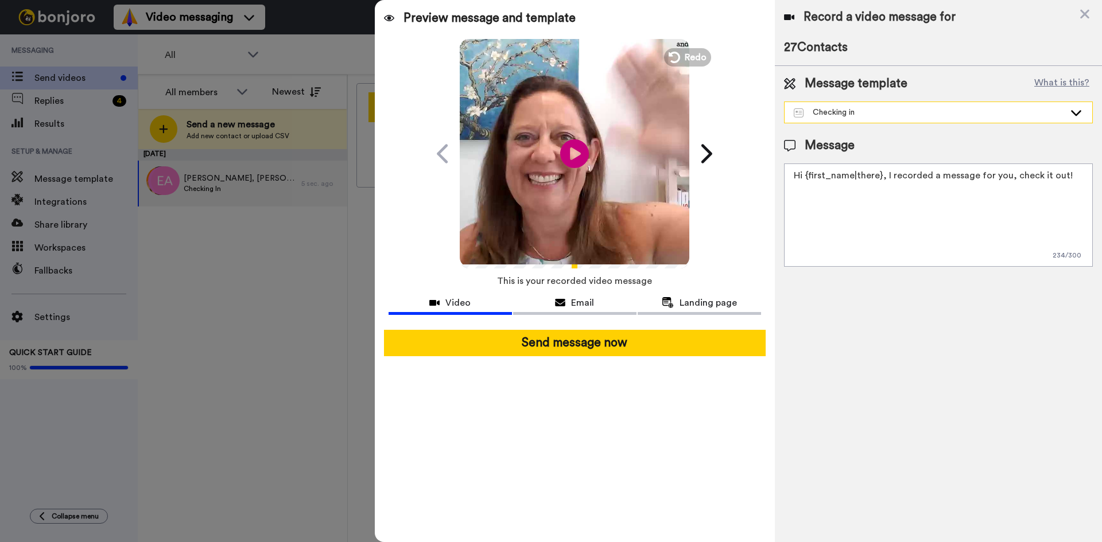
click at [1076, 112] on icon at bounding box center [1076, 112] width 14 height 11
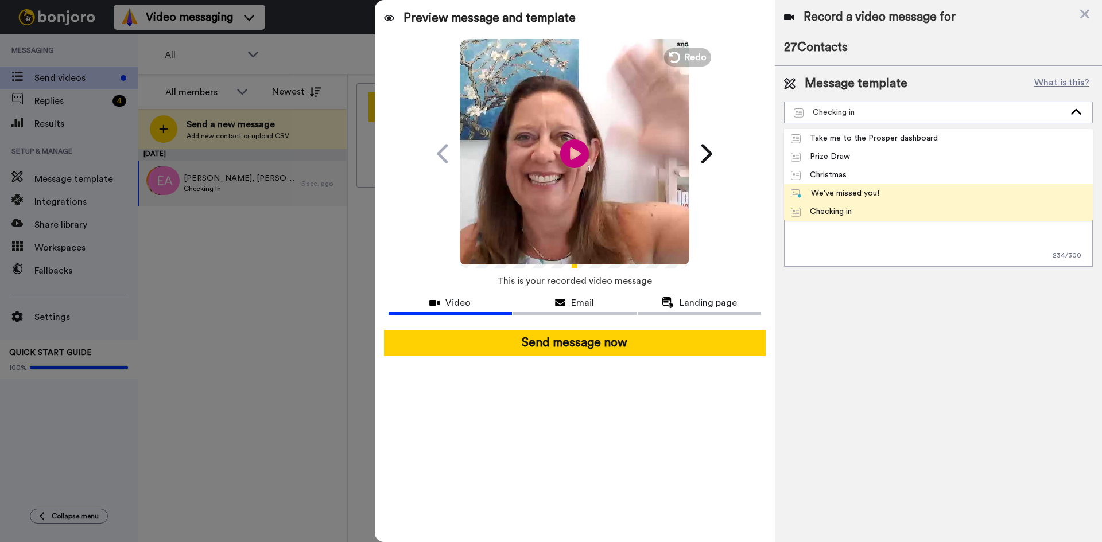
click at [893, 188] on li "We've missed you!" at bounding box center [938, 193] width 309 height 18
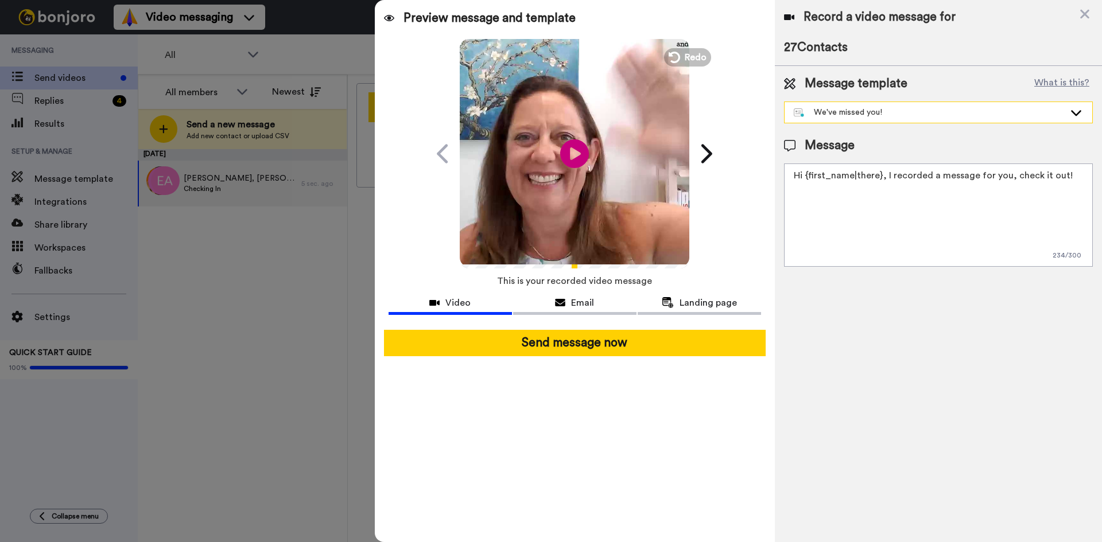
click at [1079, 115] on icon at bounding box center [1076, 112] width 14 height 11
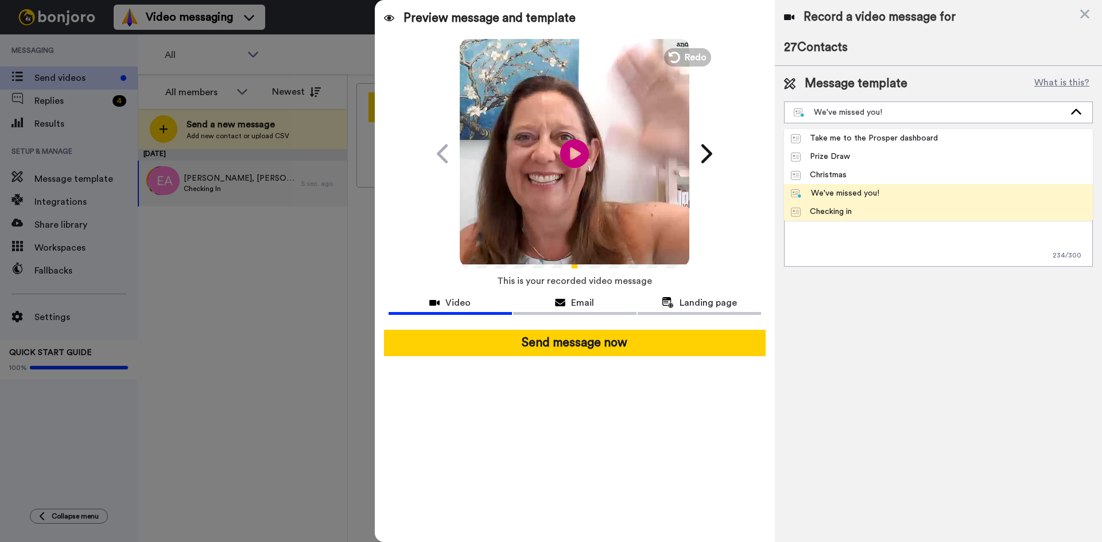
click at [879, 205] on li "Checking in" at bounding box center [938, 212] width 309 height 18
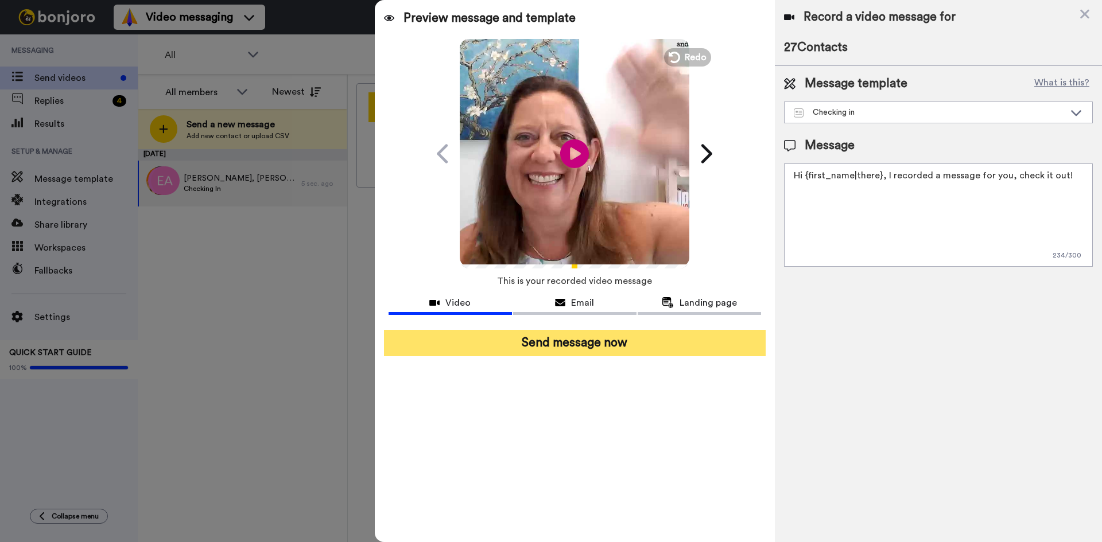
click at [586, 350] on button "Send message now" at bounding box center [575, 343] width 382 height 26
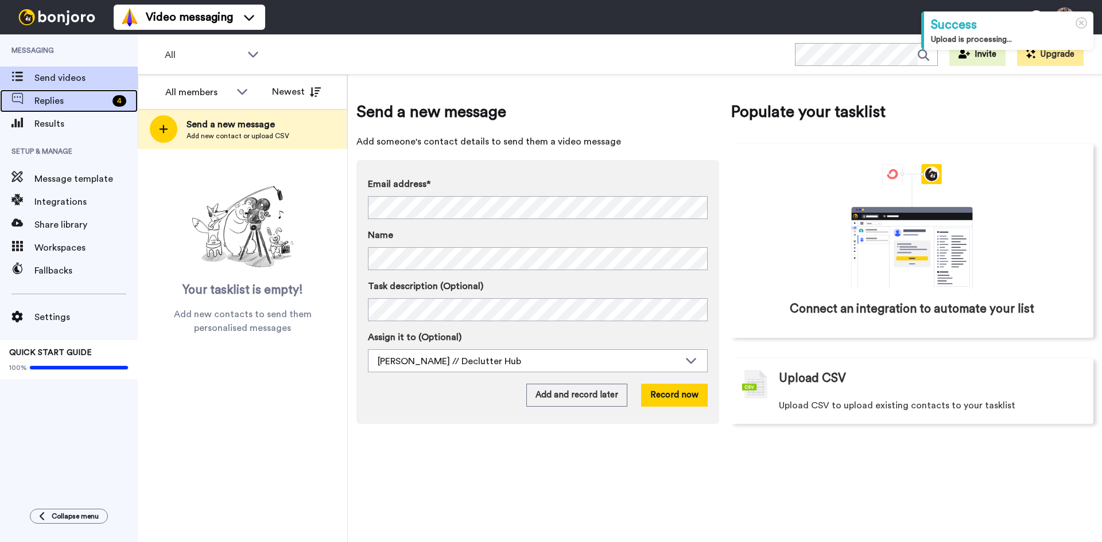
click at [62, 94] on div "Replies 4" at bounding box center [69, 101] width 138 height 23
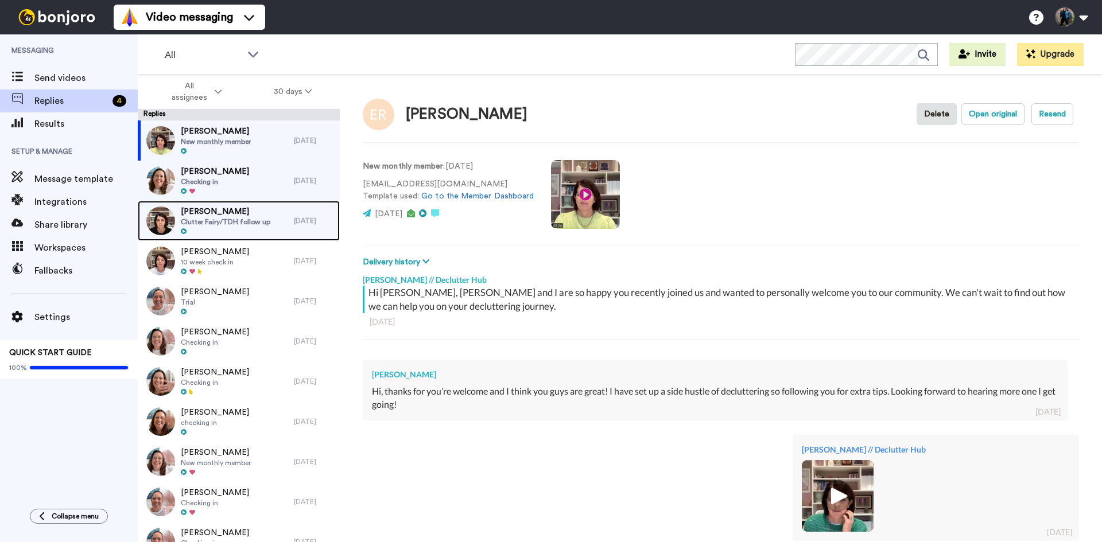
click at [252, 219] on span "Clutter Fairy/TDH follow up" at bounding box center [226, 221] width 90 height 9
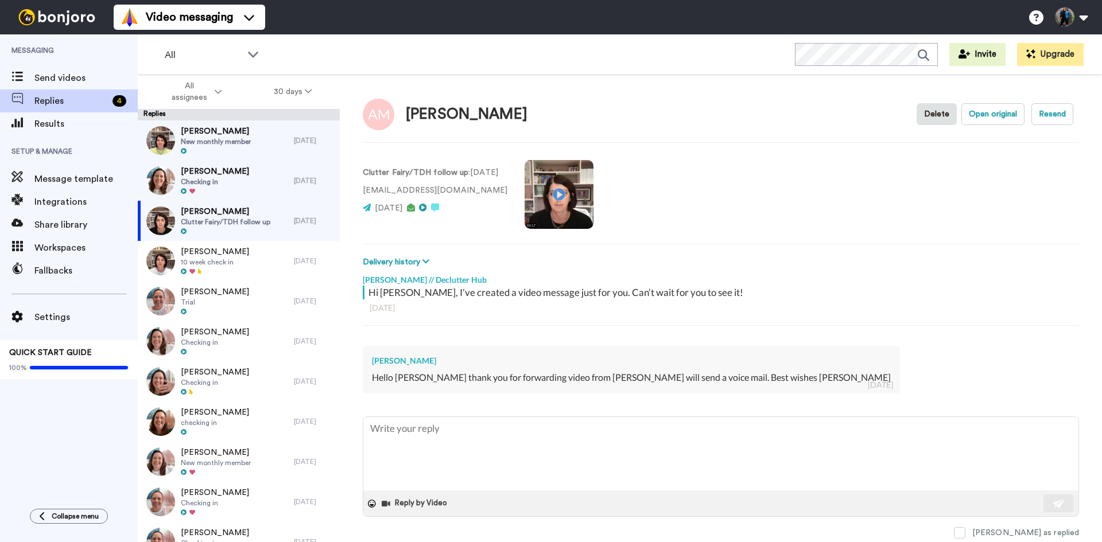
click at [562, 191] on video at bounding box center [558, 194] width 69 height 69
click at [582, 189] on video at bounding box center [558, 194] width 69 height 69
click at [250, 179] on div "Rebecca Ebbitt Checking in" at bounding box center [216, 181] width 156 height 40
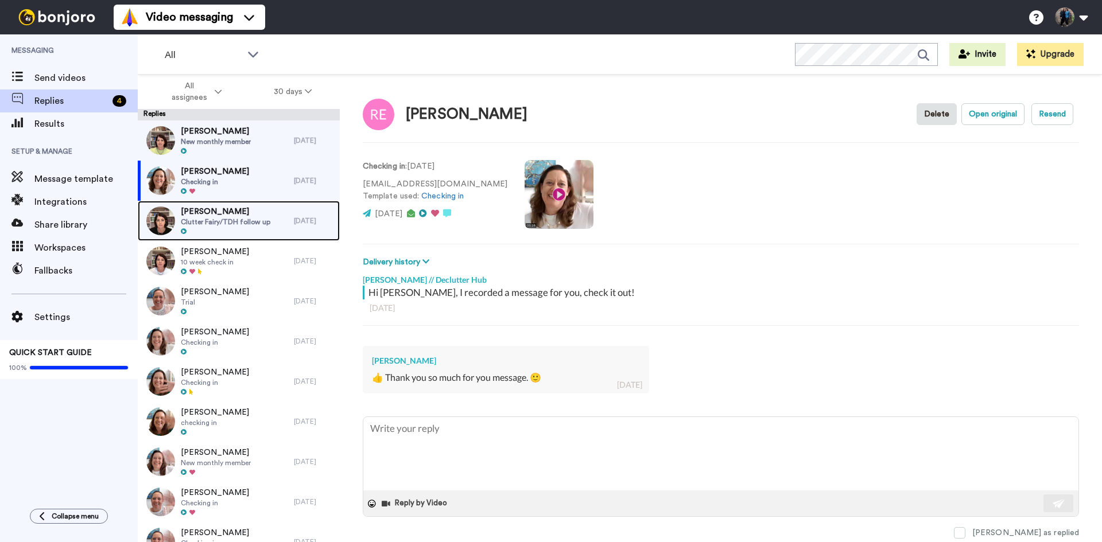
drag, startPoint x: 258, startPoint y: 221, endPoint x: 324, endPoint y: 246, distance: 70.6
click at [258, 221] on span "Clutter Fairy/TDH follow up" at bounding box center [226, 221] width 90 height 9
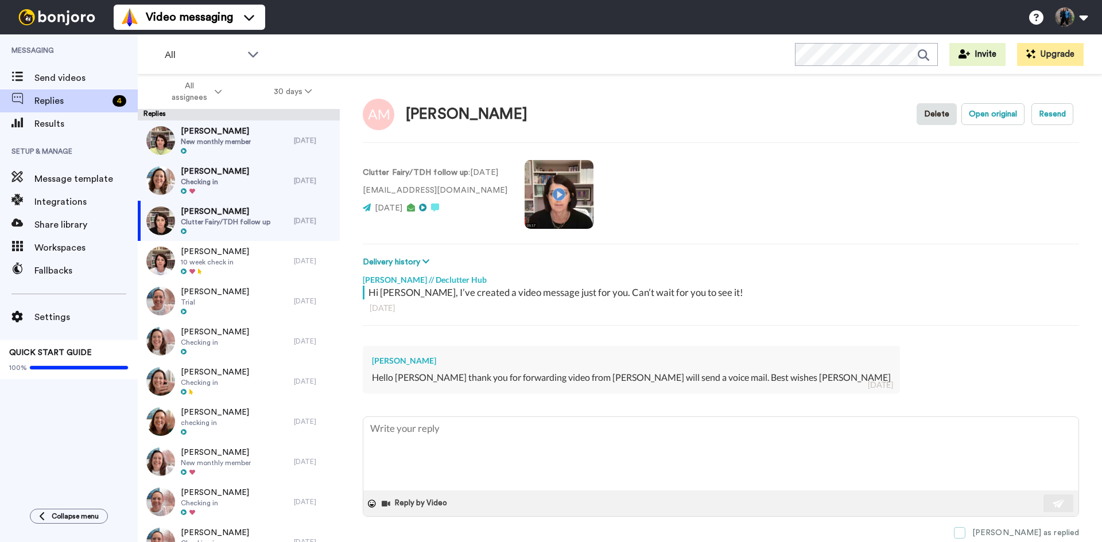
click at [965, 530] on span at bounding box center [959, 532] width 11 height 11
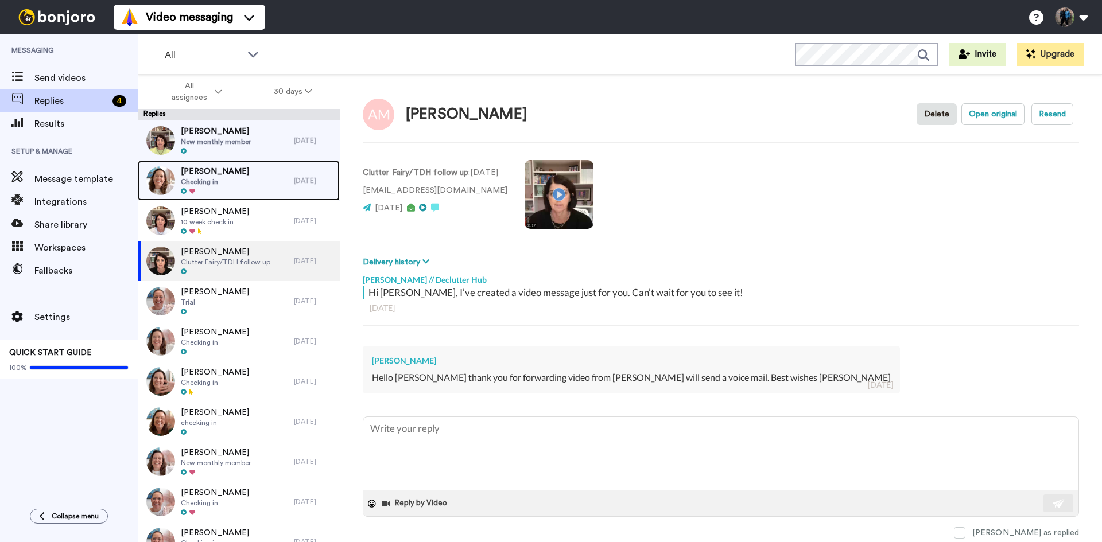
click at [214, 186] on span "Checking in" at bounding box center [215, 181] width 68 height 9
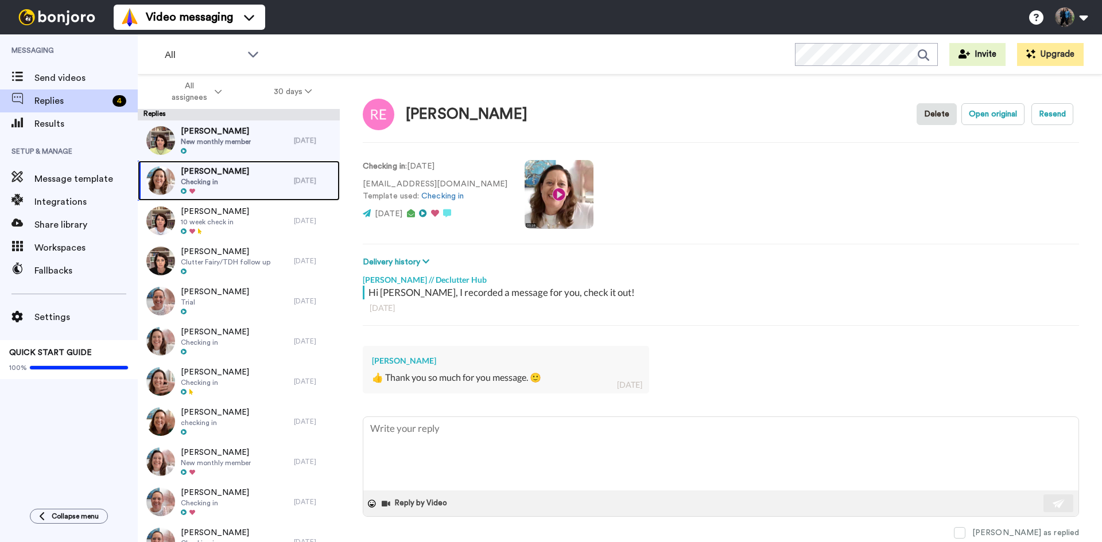
click at [223, 178] on span "Checking in" at bounding box center [215, 181] width 68 height 9
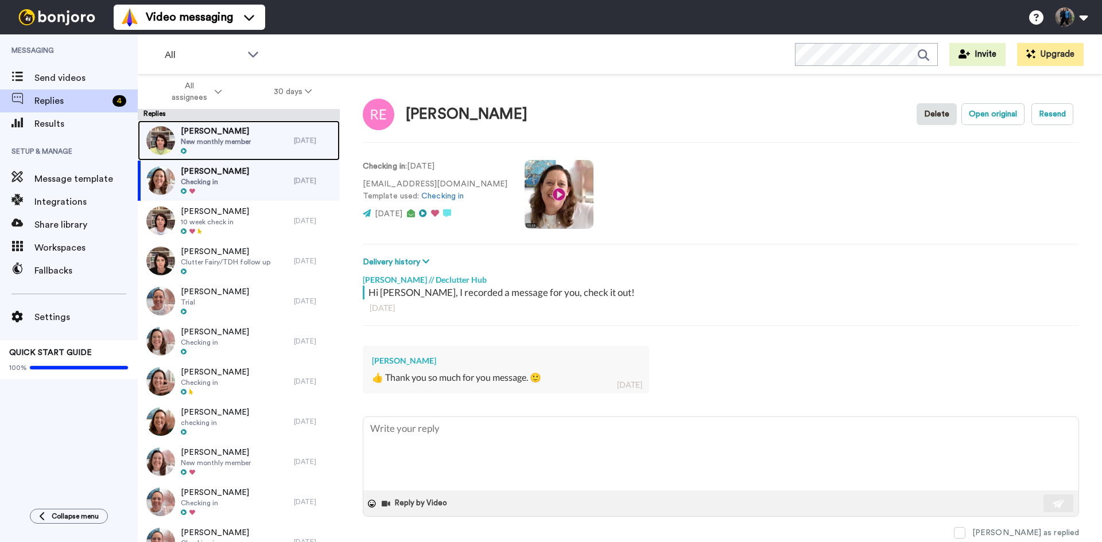
click at [248, 140] on span "New monthly member" at bounding box center [216, 141] width 70 height 9
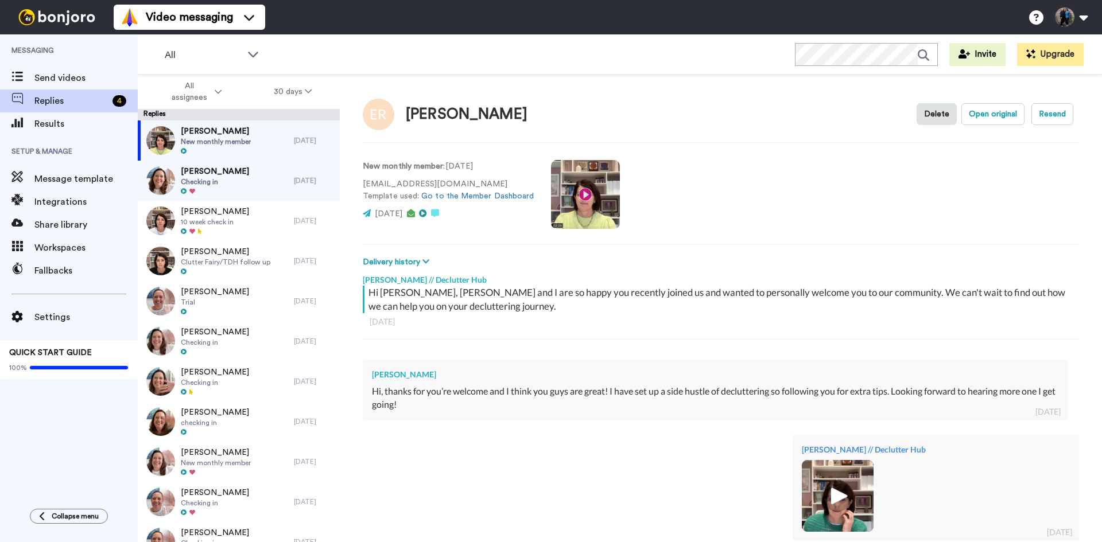
click at [582, 192] on video at bounding box center [585, 194] width 69 height 69
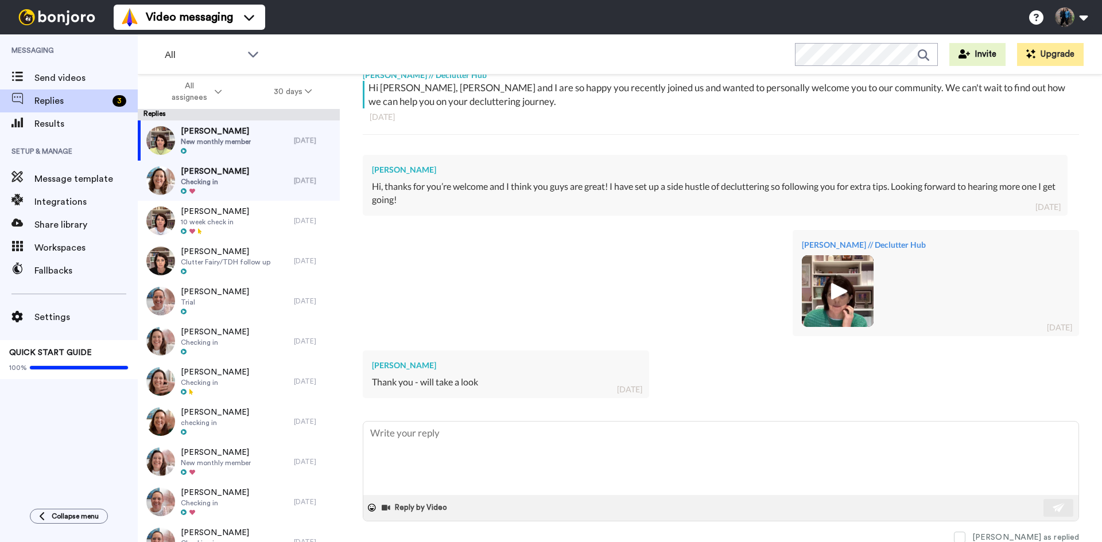
scroll to position [206, 0]
click at [830, 282] on img at bounding box center [838, 290] width 32 height 32
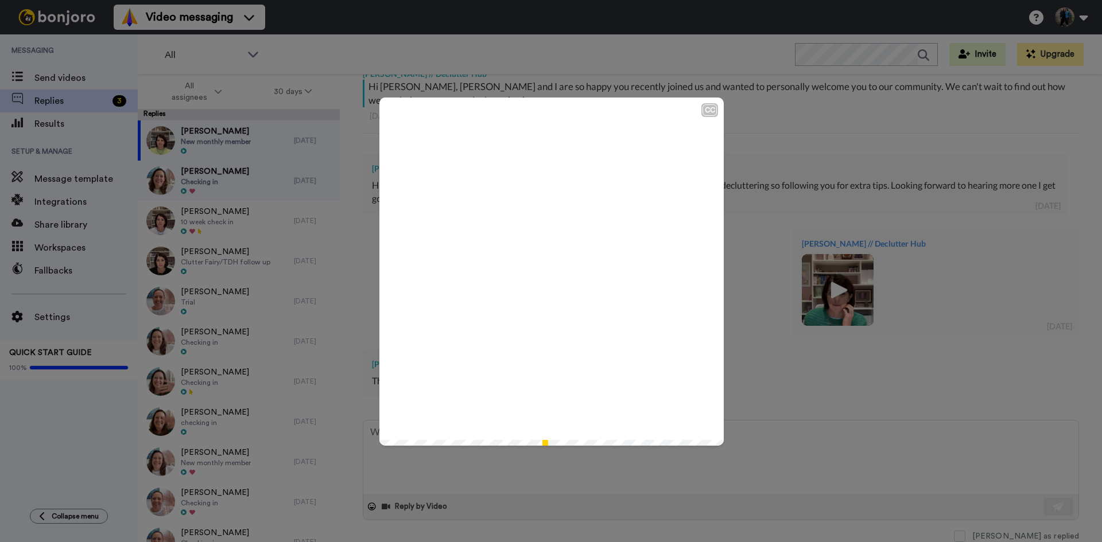
click at [850, 169] on div "CC Play/Pause 0:00 / 1:44" at bounding box center [551, 271] width 1102 height 542
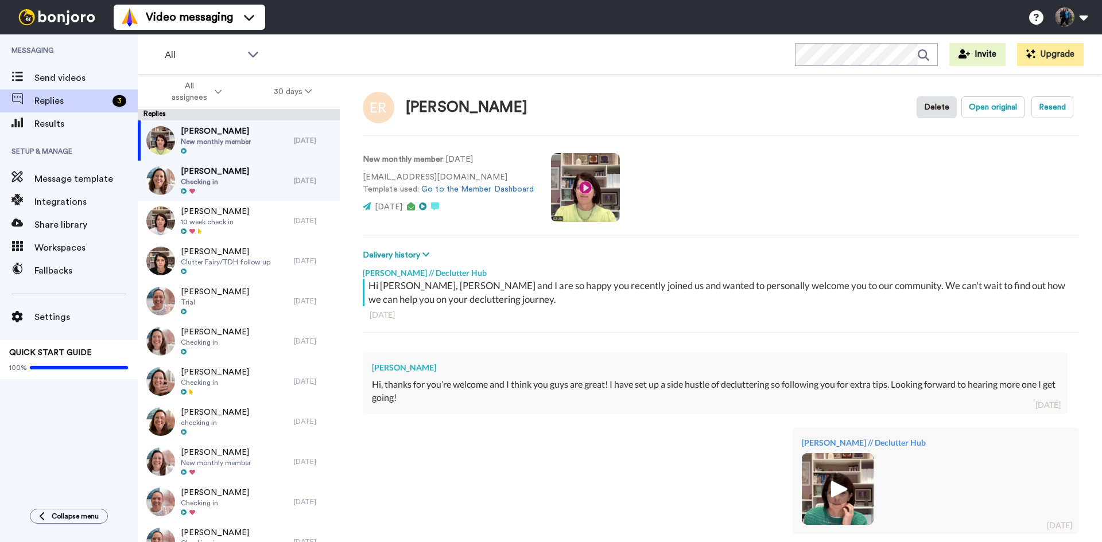
scroll to position [0, 0]
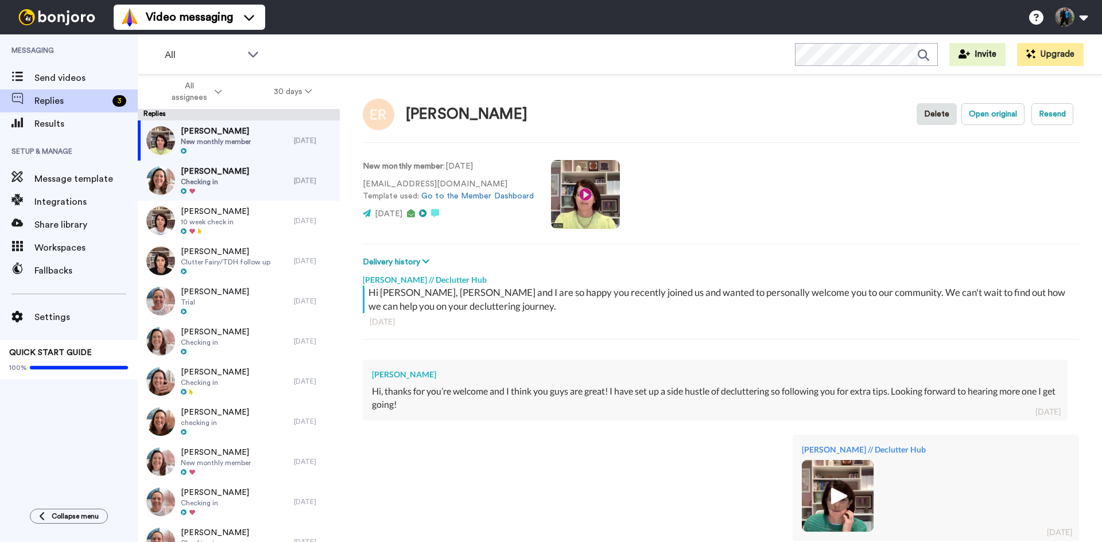
click at [594, 192] on video at bounding box center [585, 194] width 69 height 69
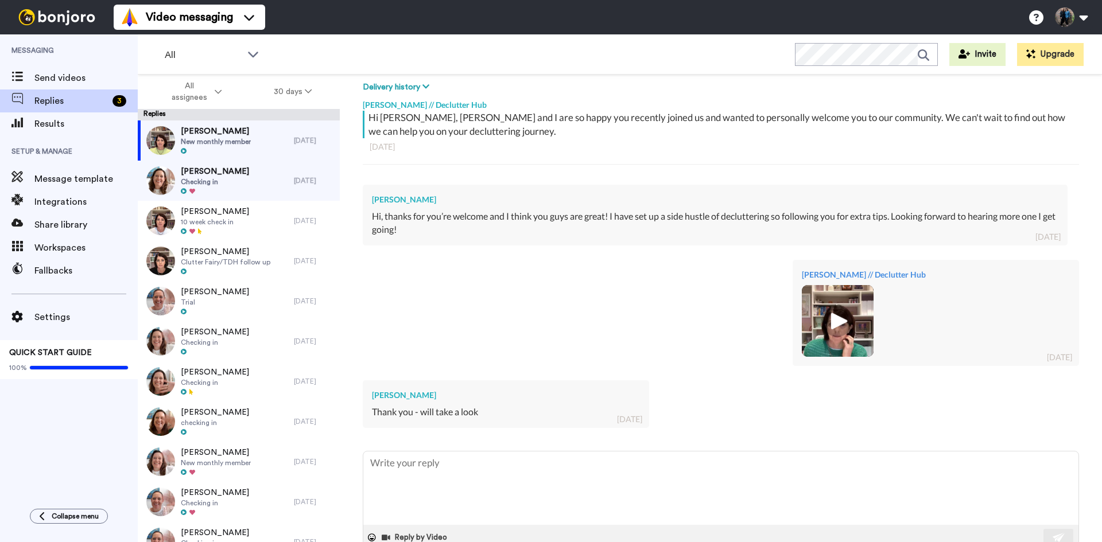
scroll to position [206, 0]
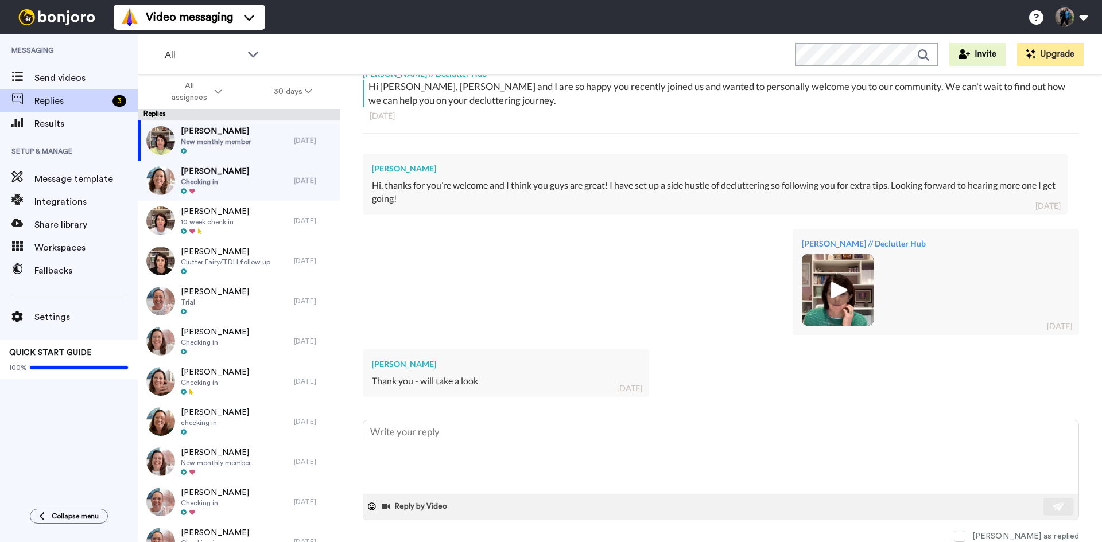
click at [834, 285] on img at bounding box center [838, 290] width 32 height 32
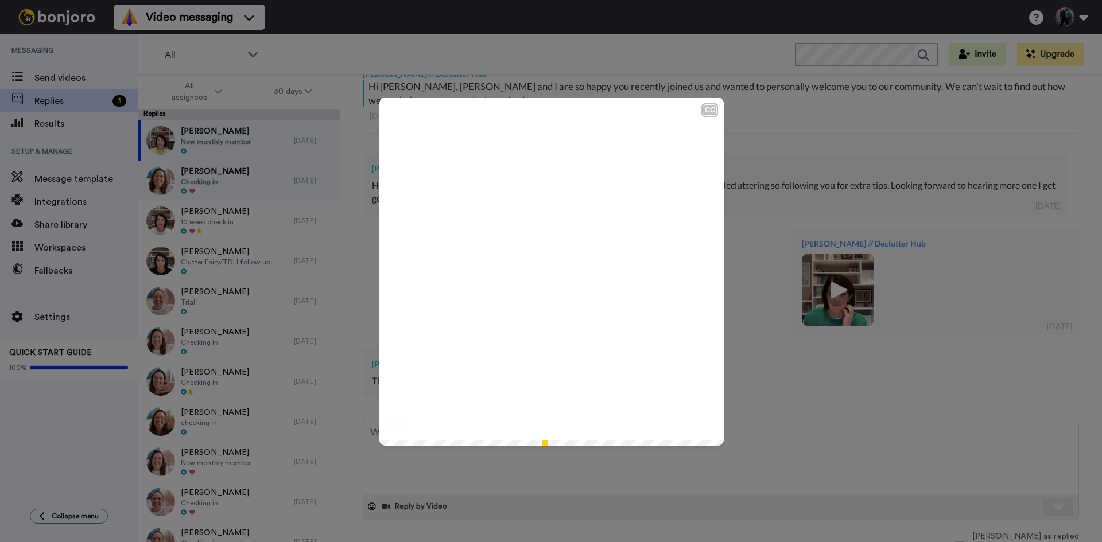
click at [546, 263] on icon at bounding box center [551, 271] width 30 height 30
click at [789, 384] on div "CC Play/Pause See you later. 1:43 / 1:44" at bounding box center [551, 271] width 1102 height 542
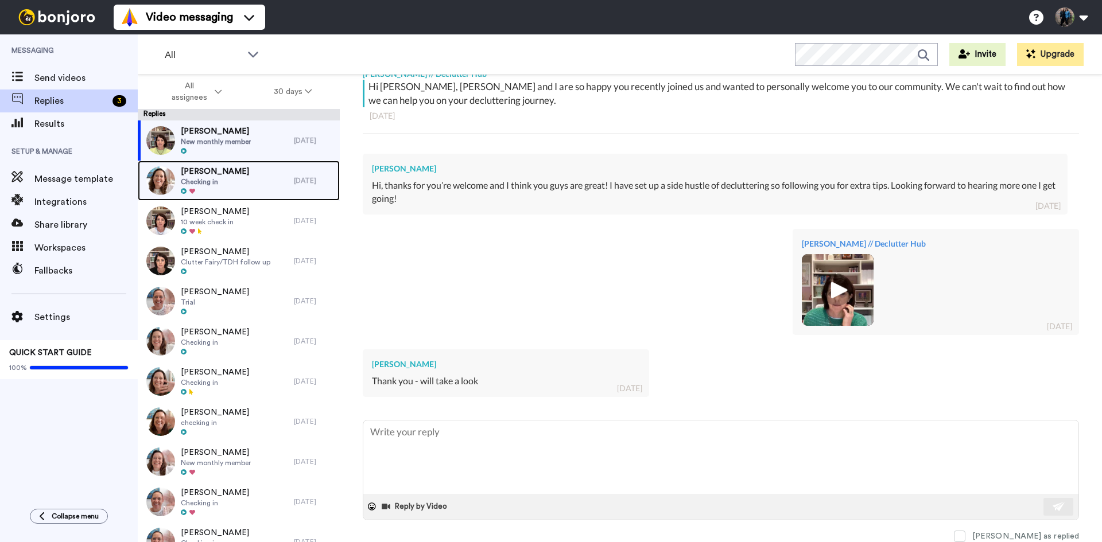
click at [240, 170] on div "Rebecca Ebbitt Checking in" at bounding box center [216, 181] width 156 height 40
type textarea "x"
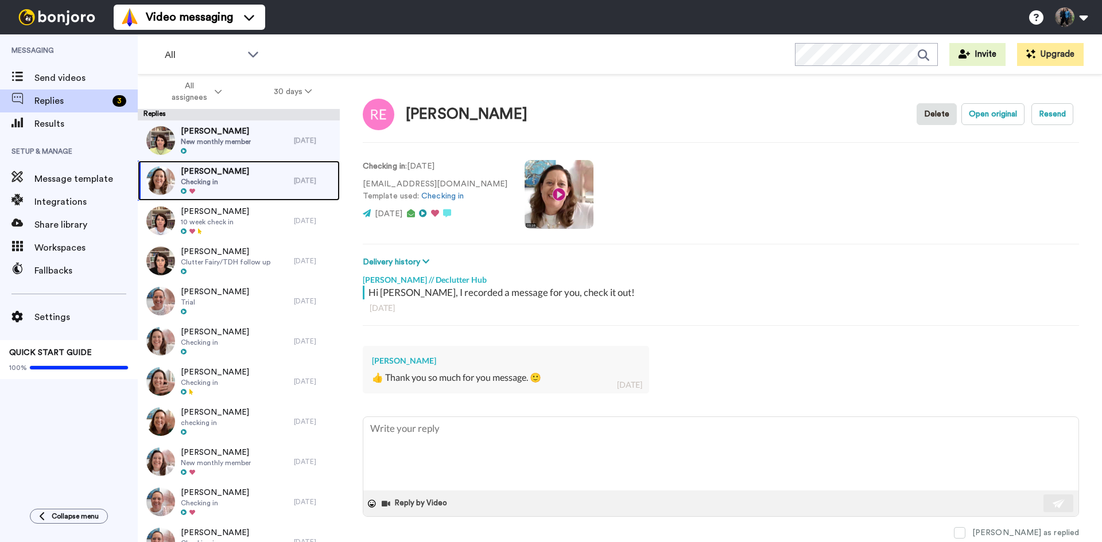
click at [262, 177] on div "[PERSON_NAME] Checking in" at bounding box center [216, 181] width 156 height 40
click at [965, 528] on span at bounding box center [959, 532] width 11 height 11
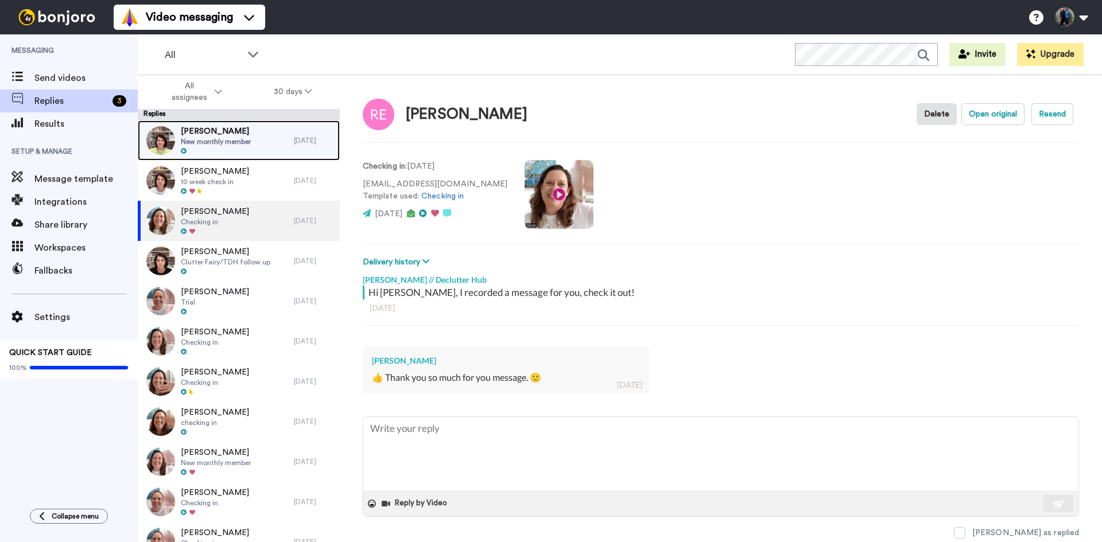
click at [238, 138] on span "New monthly member" at bounding box center [216, 141] width 70 height 9
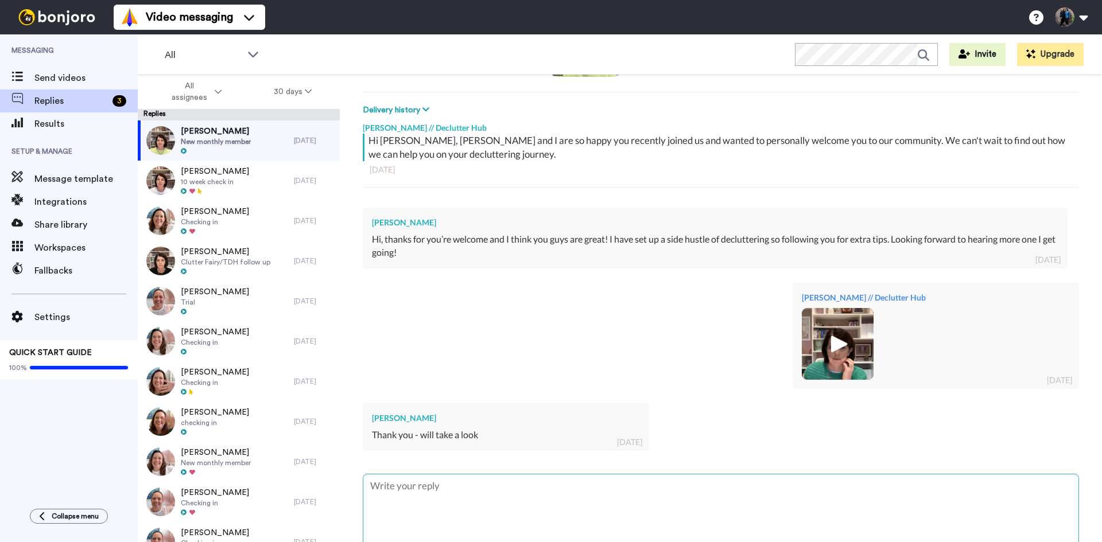
scroll to position [206, 0]
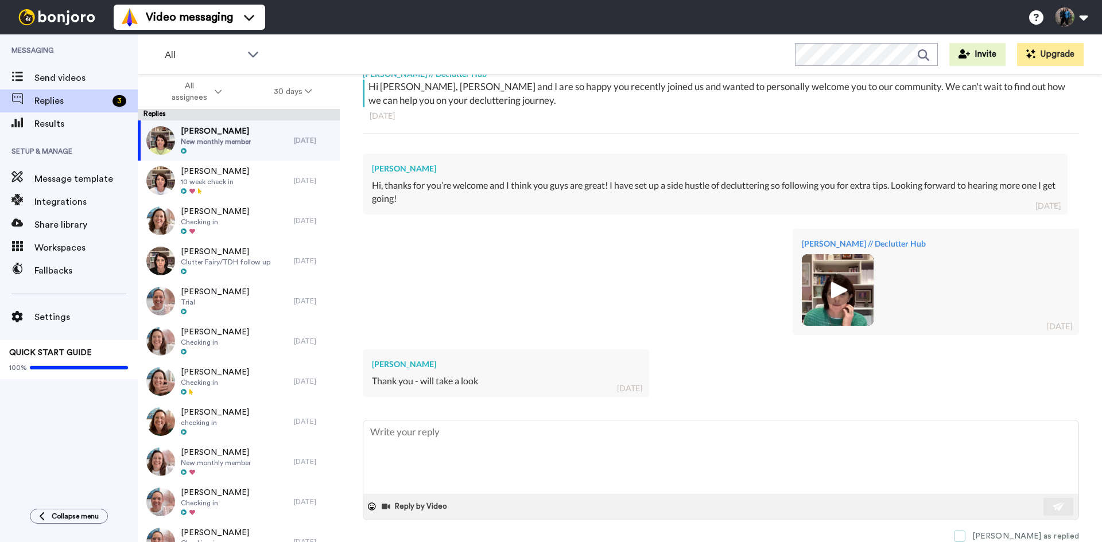
click at [965, 536] on span at bounding box center [959, 536] width 11 height 11
type textarea "x"
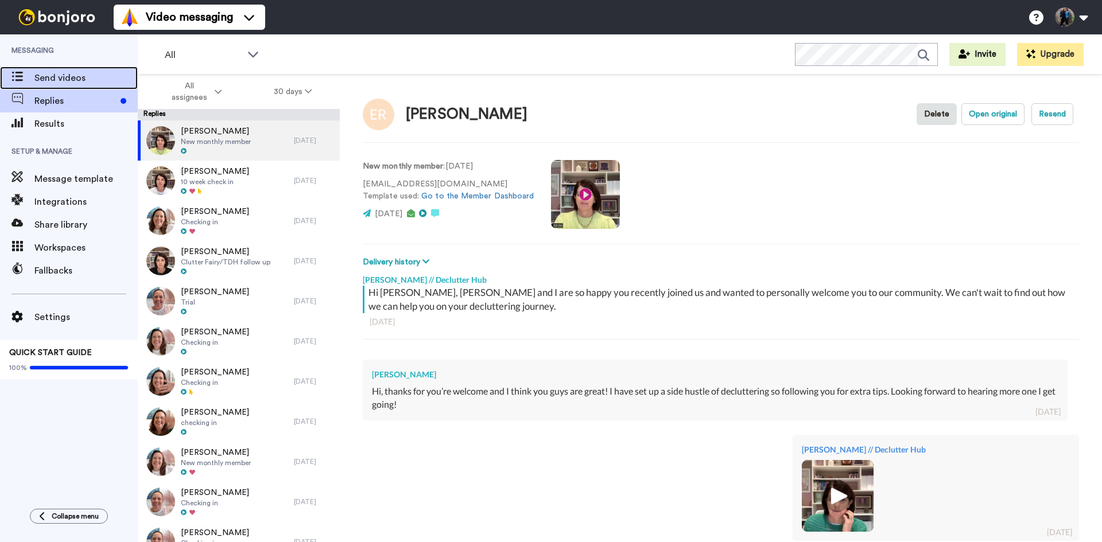
click at [84, 77] on span "Send videos" at bounding box center [85, 78] width 103 height 14
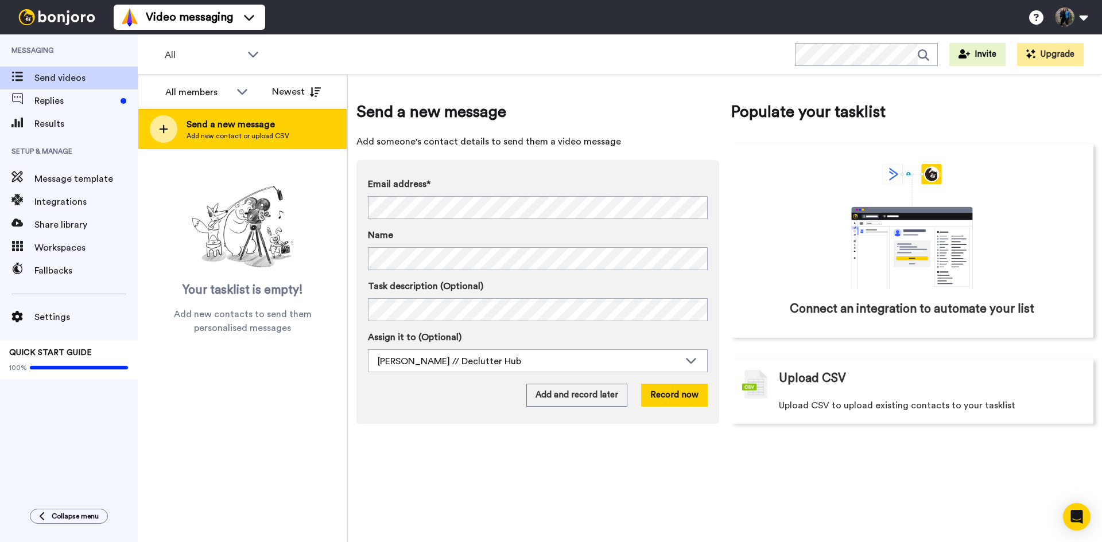
click at [170, 126] on div at bounding box center [164, 129] width 28 height 28
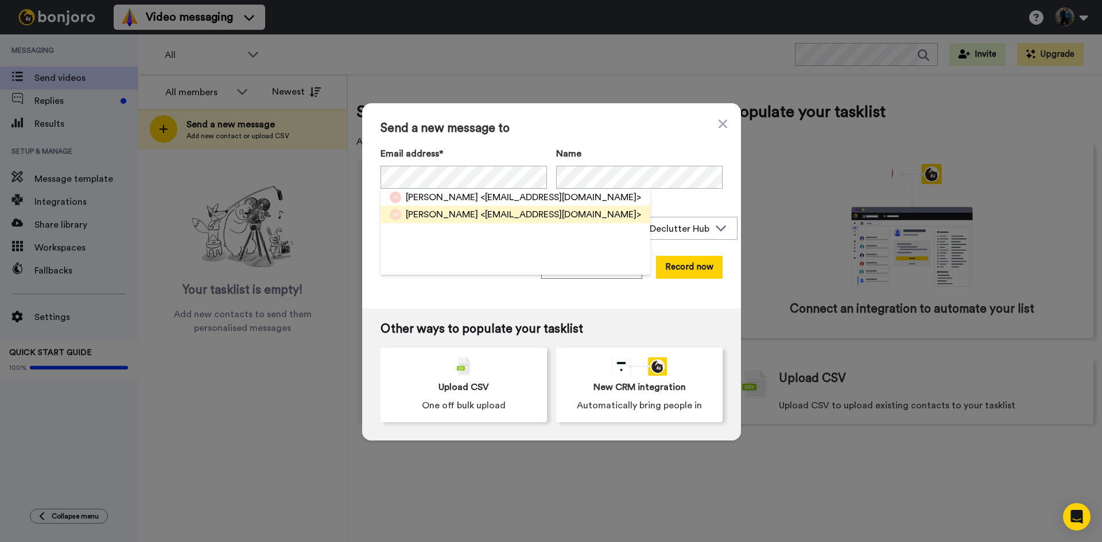
click at [450, 214] on span "[PERSON_NAME]" at bounding box center [442, 215] width 72 height 14
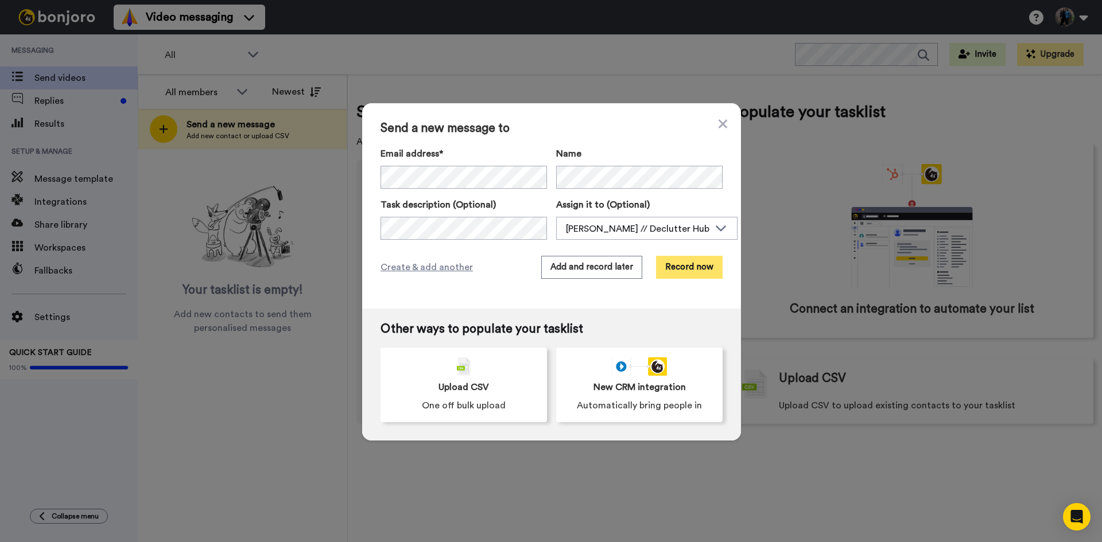
click at [683, 265] on button "Record now" at bounding box center [689, 267] width 67 height 23
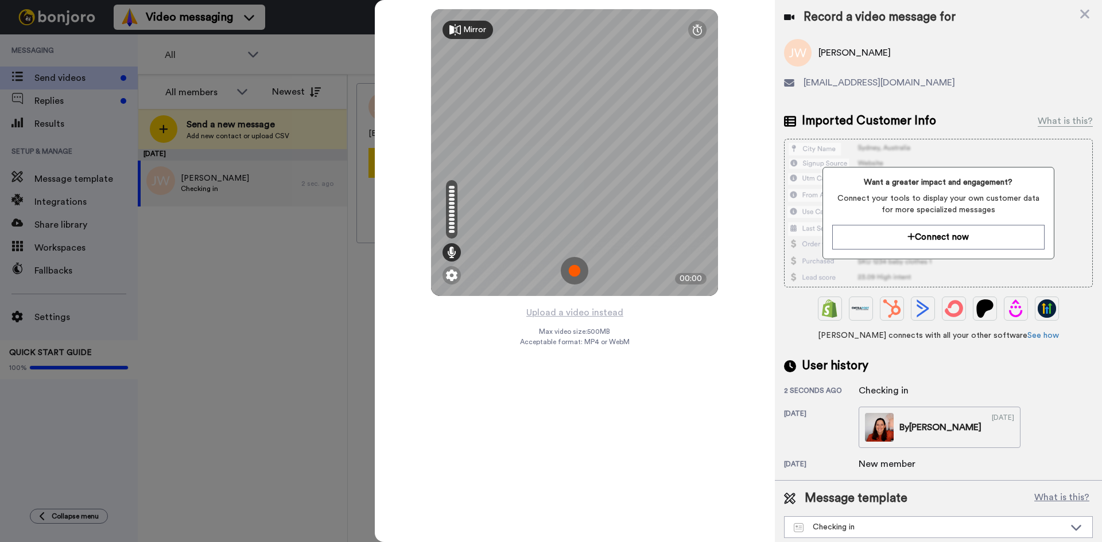
click at [573, 268] on img at bounding box center [575, 271] width 28 height 28
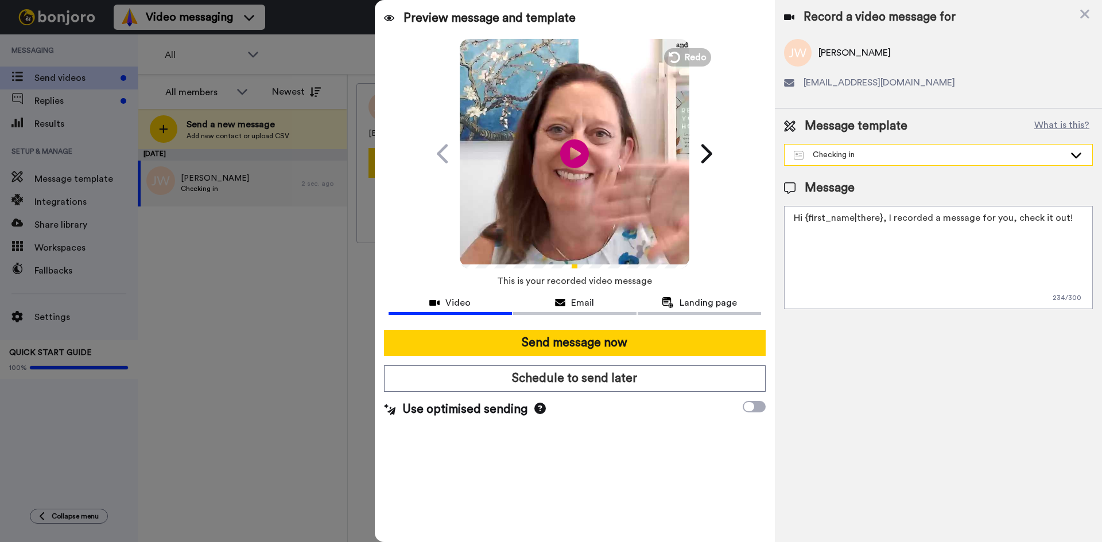
click at [1079, 156] on icon at bounding box center [1076, 154] width 14 height 11
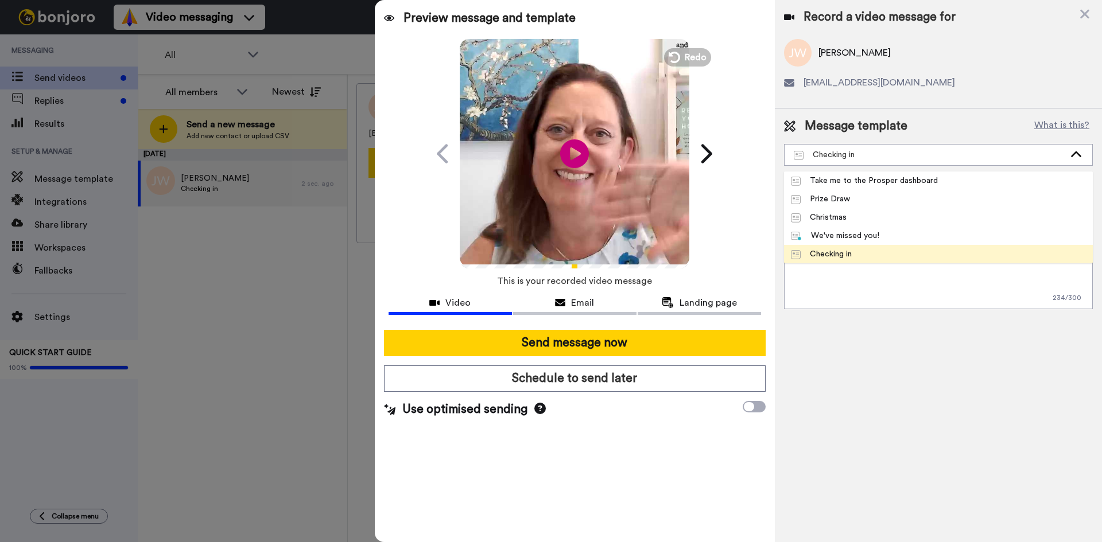
click at [880, 254] on li "Checking in" at bounding box center [938, 254] width 309 height 18
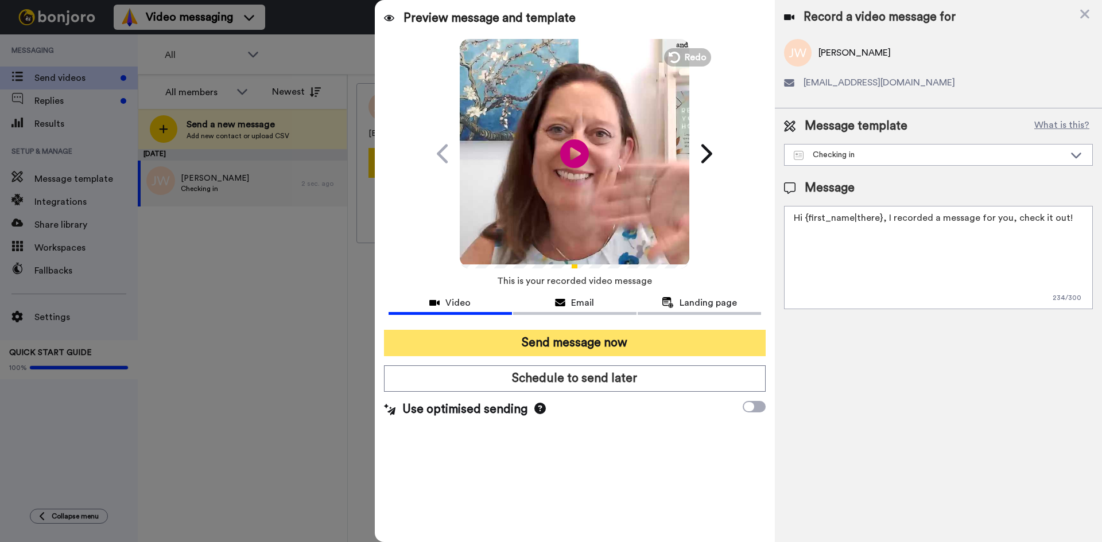
click at [557, 340] on button "Send message now" at bounding box center [575, 343] width 382 height 26
